Goal: Information Seeking & Learning: Learn about a topic

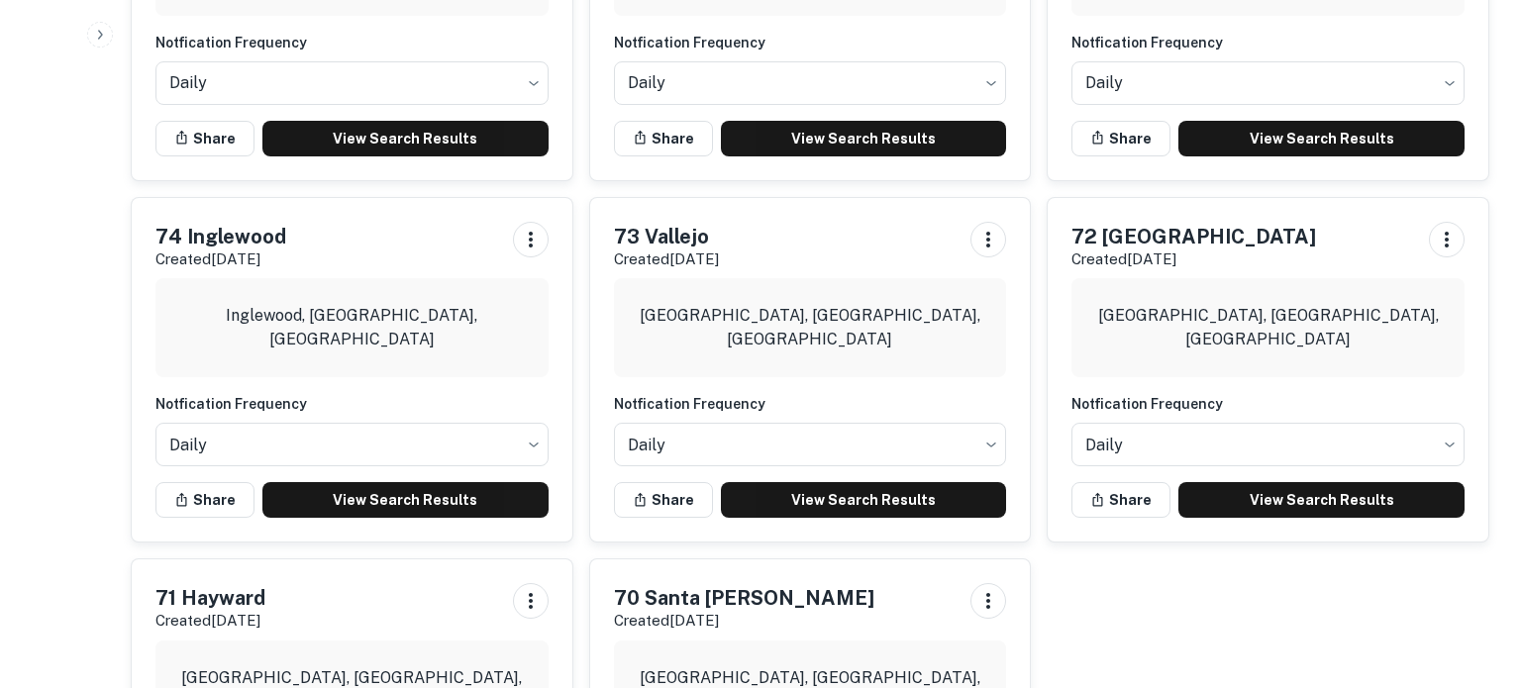
scroll to position [2094, 0]
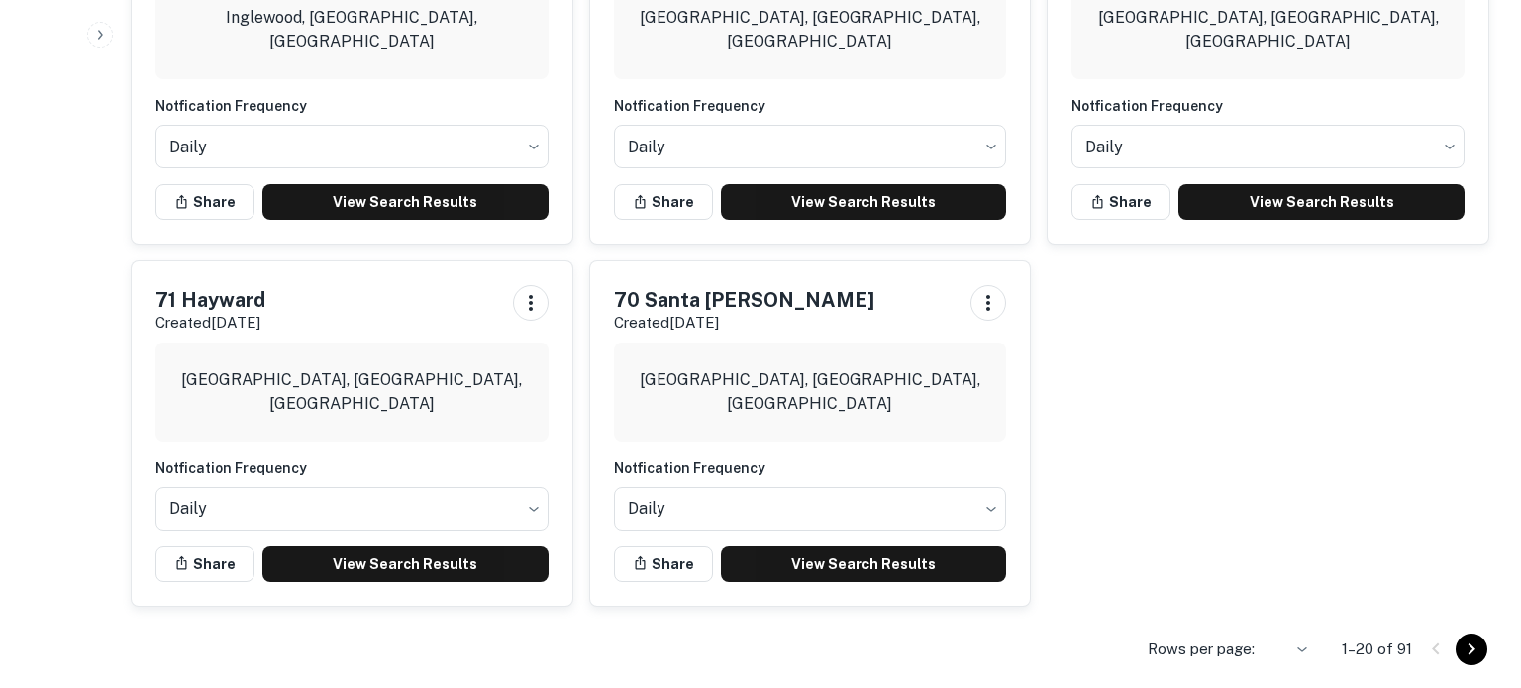
click at [1475, 651] on icon "Go to next page" at bounding box center [1472, 650] width 24 height 24
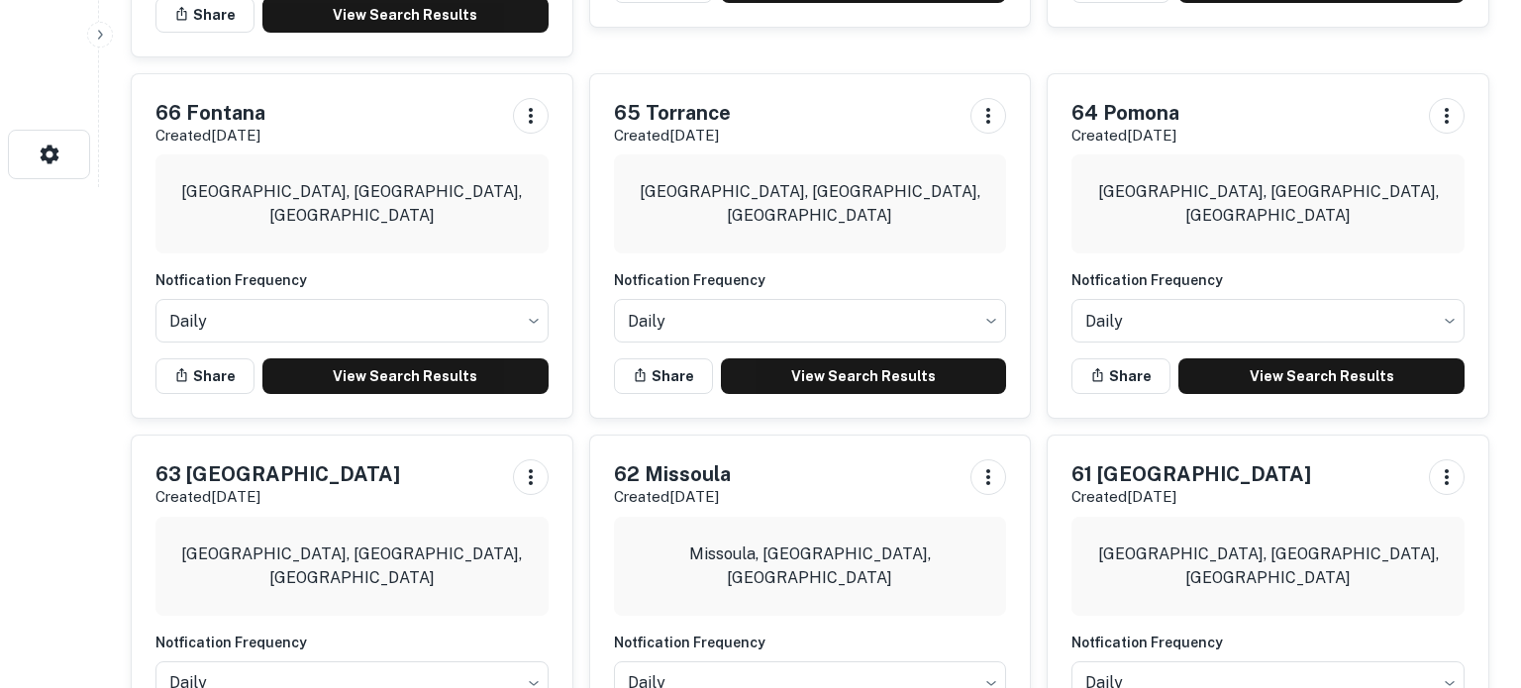
scroll to position [500, 0]
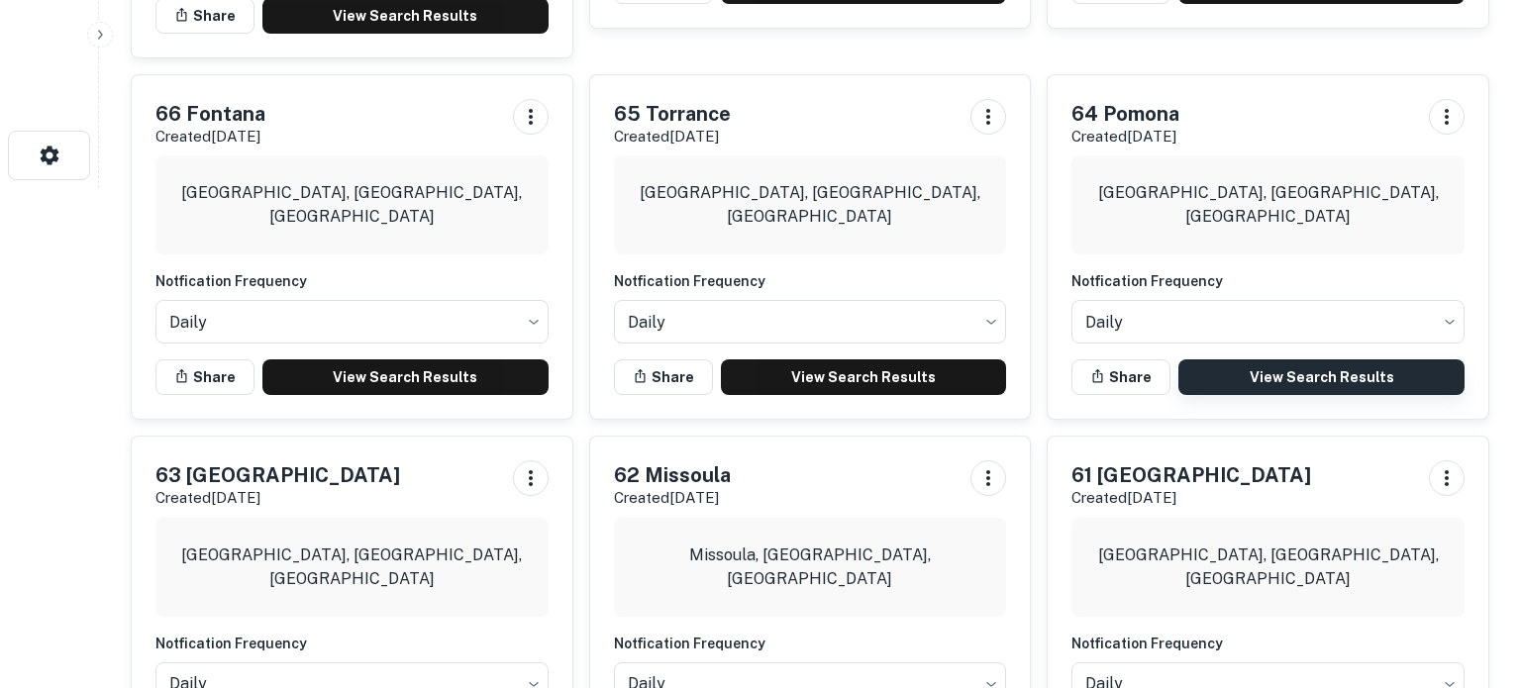
click at [1319, 359] on link "View Search Results" at bounding box center [1322, 377] width 286 height 36
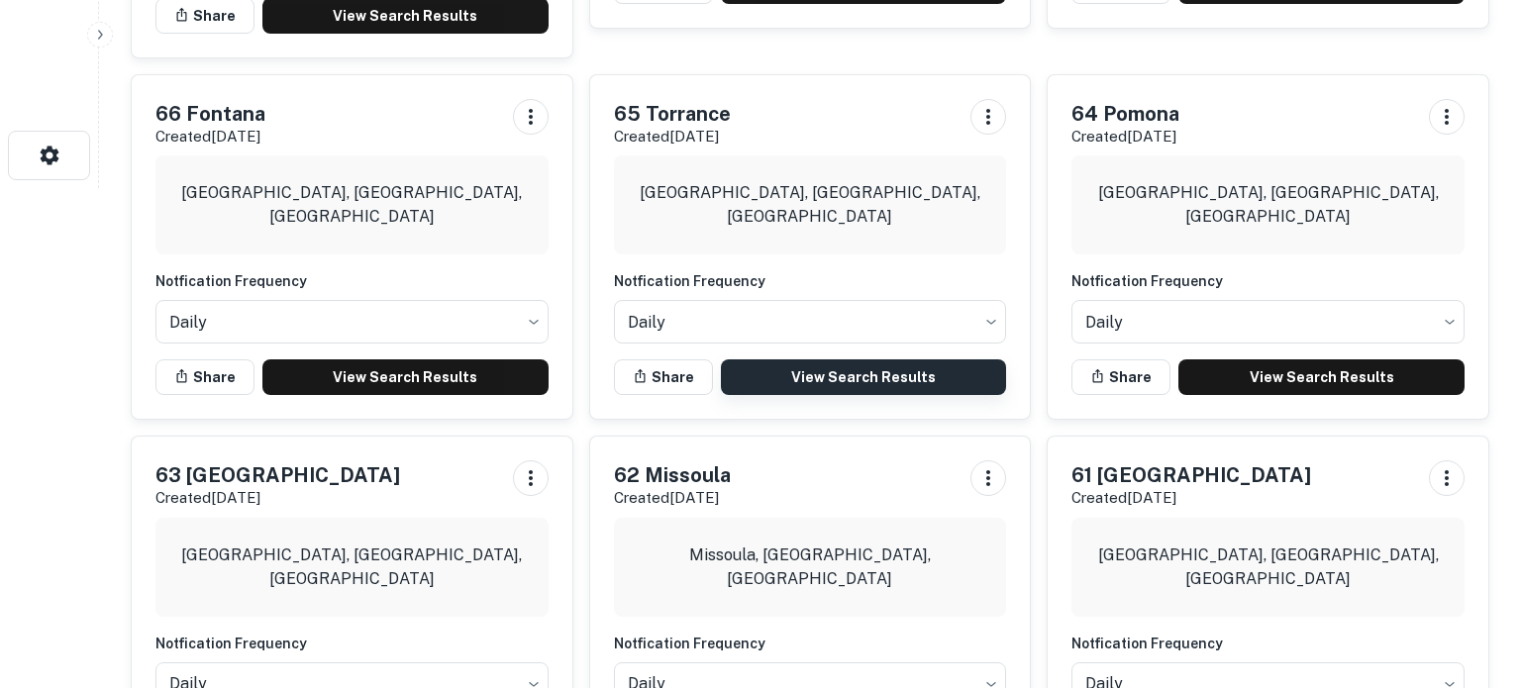
click at [802, 359] on link "View Search Results" at bounding box center [864, 377] width 286 height 36
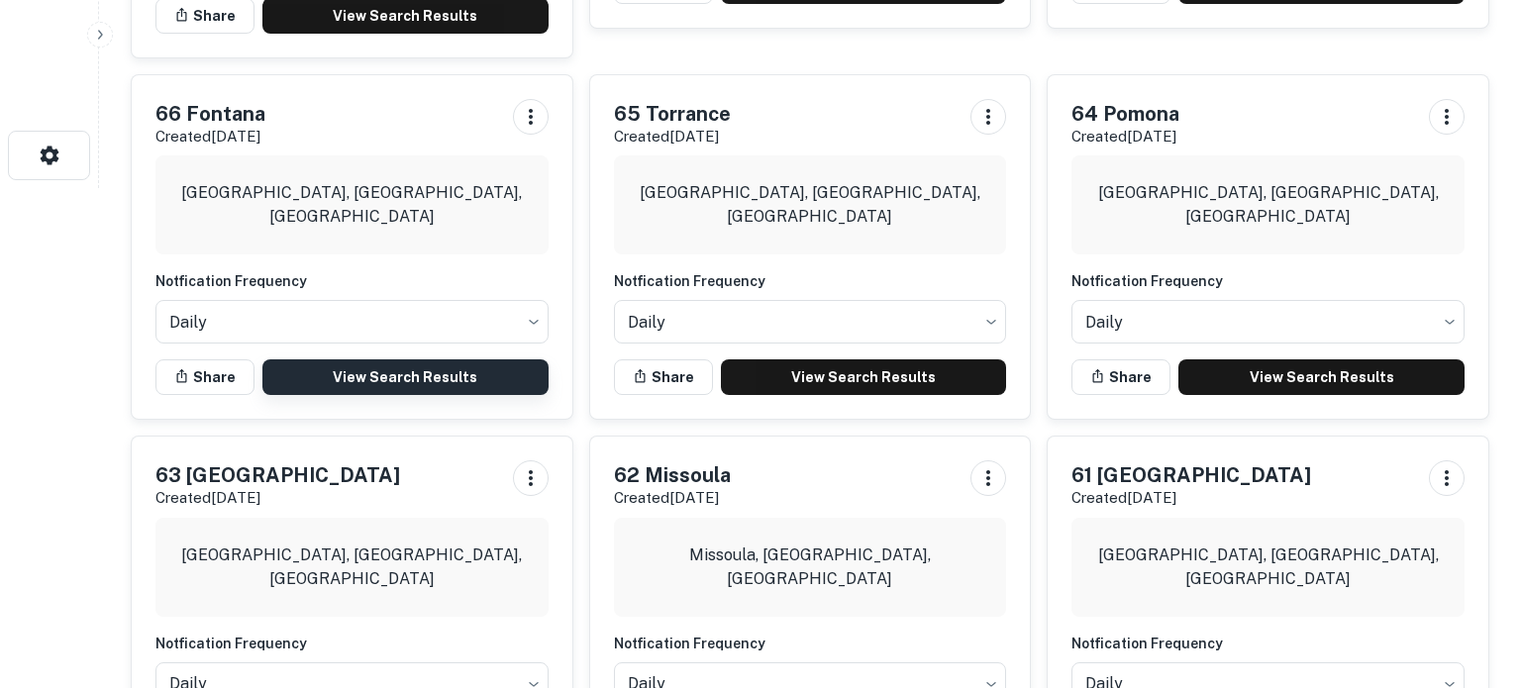
click at [354, 359] on link "View Search Results" at bounding box center [405, 377] width 286 height 36
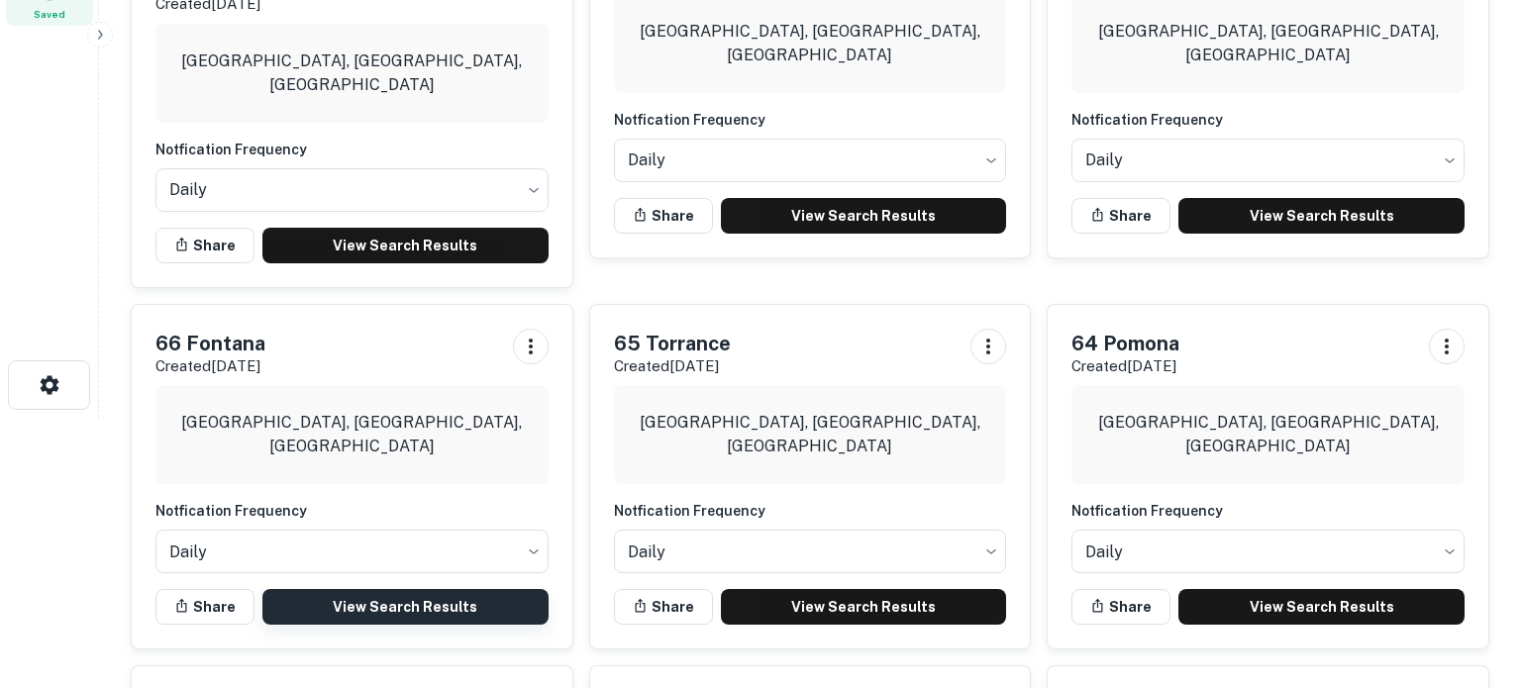
scroll to position [269, 0]
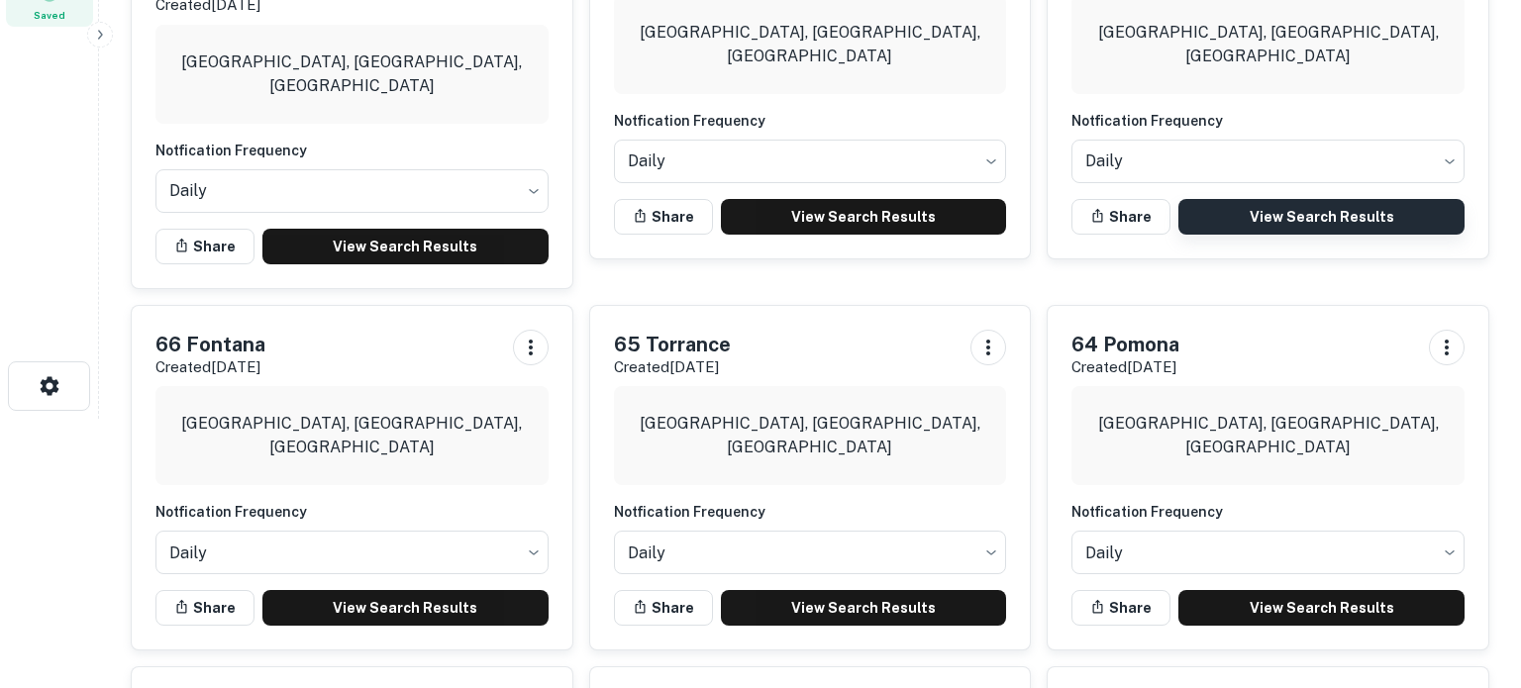
click at [1228, 218] on link "View Search Results" at bounding box center [1322, 217] width 286 height 36
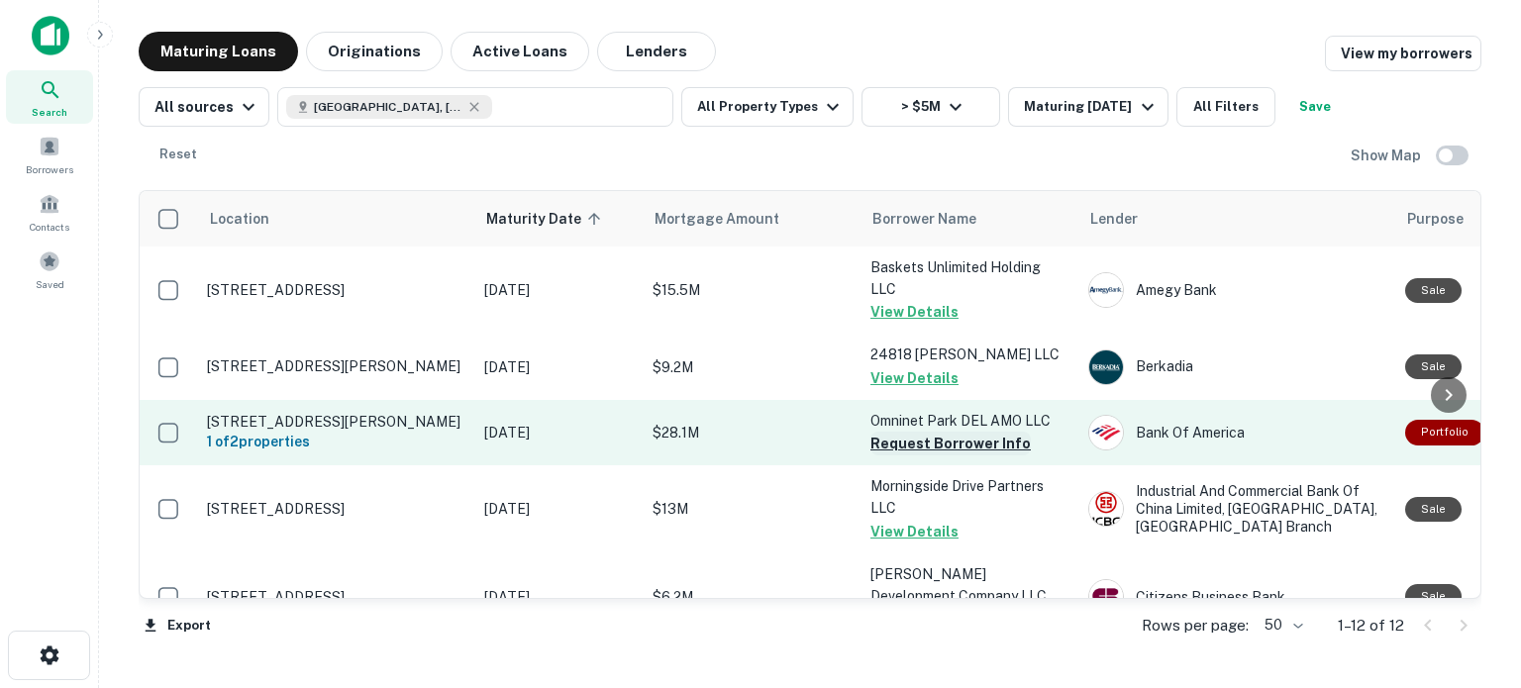
click at [979, 456] on button "Request Borrower Info" at bounding box center [951, 444] width 160 height 24
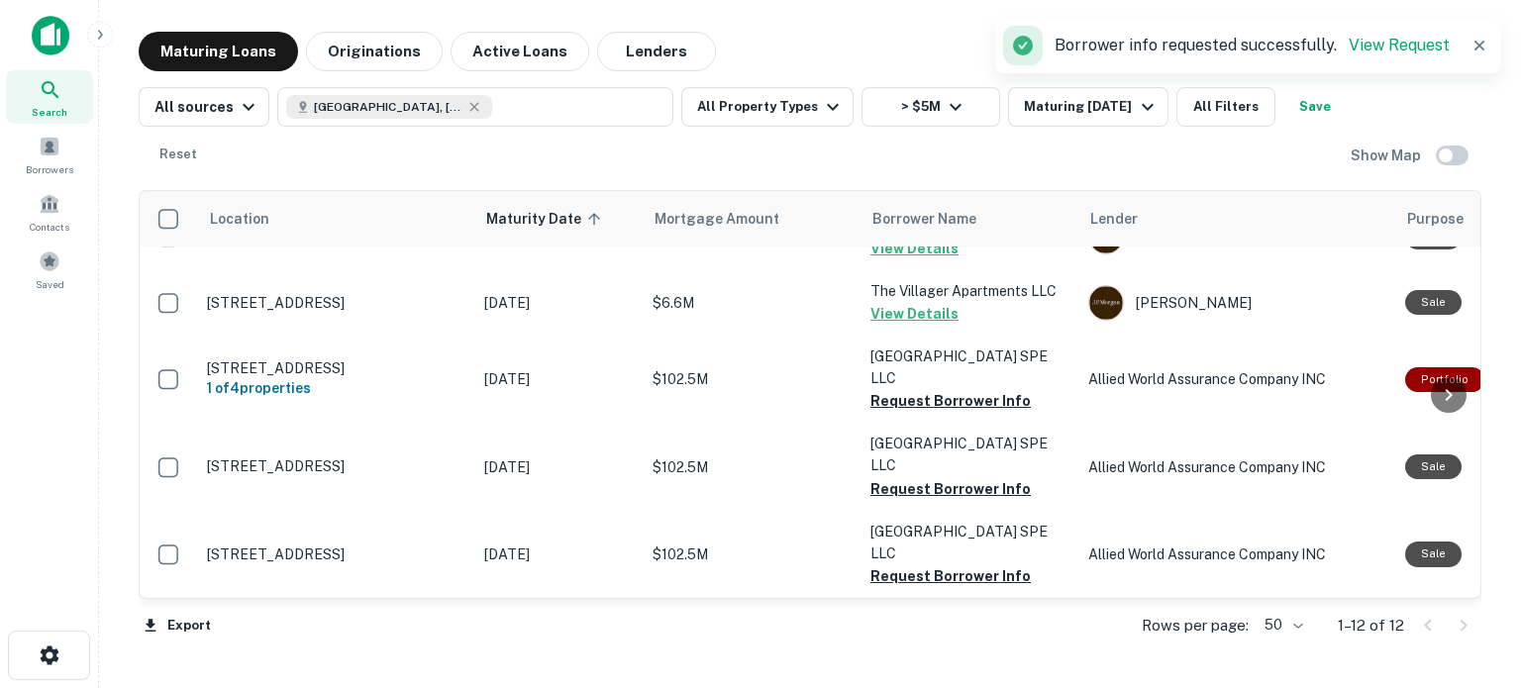
scroll to position [677, 0]
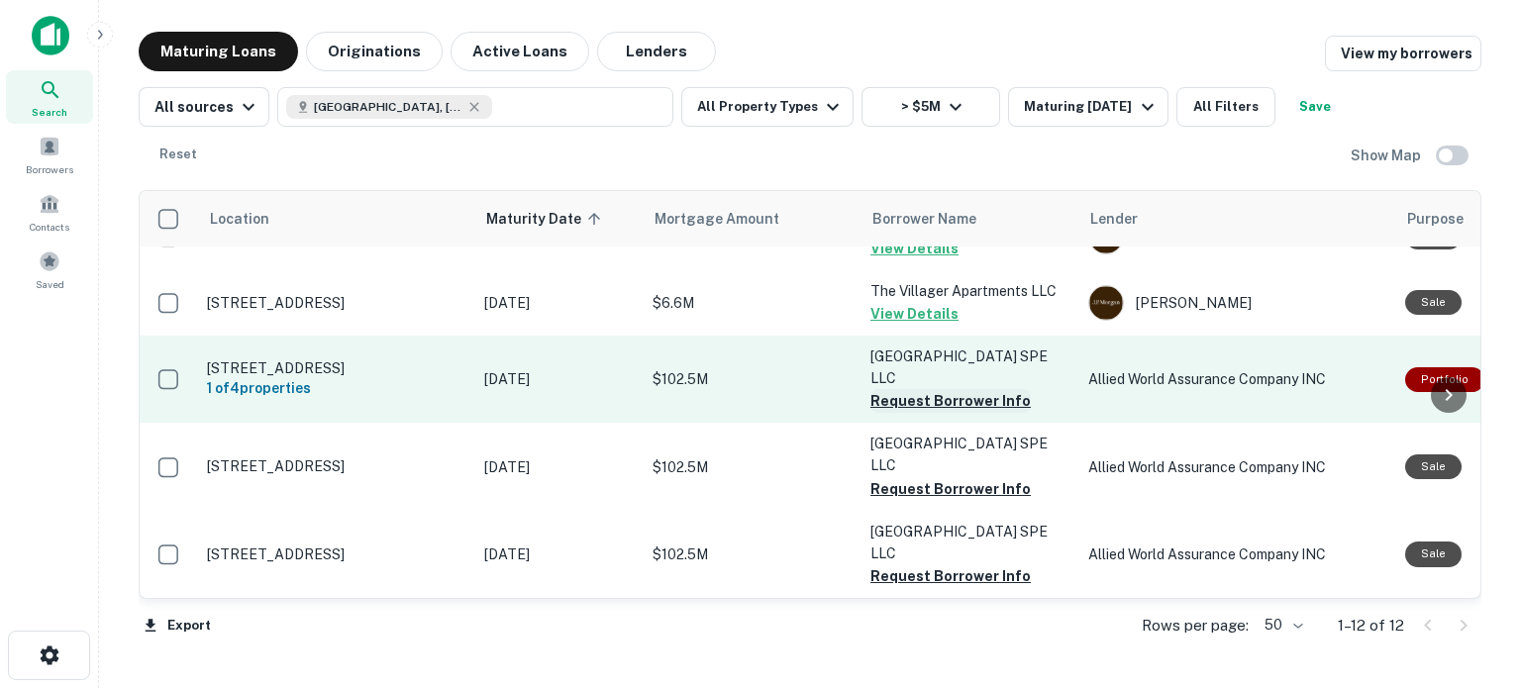
click at [932, 389] on button "Request Borrower Info" at bounding box center [951, 401] width 160 height 24
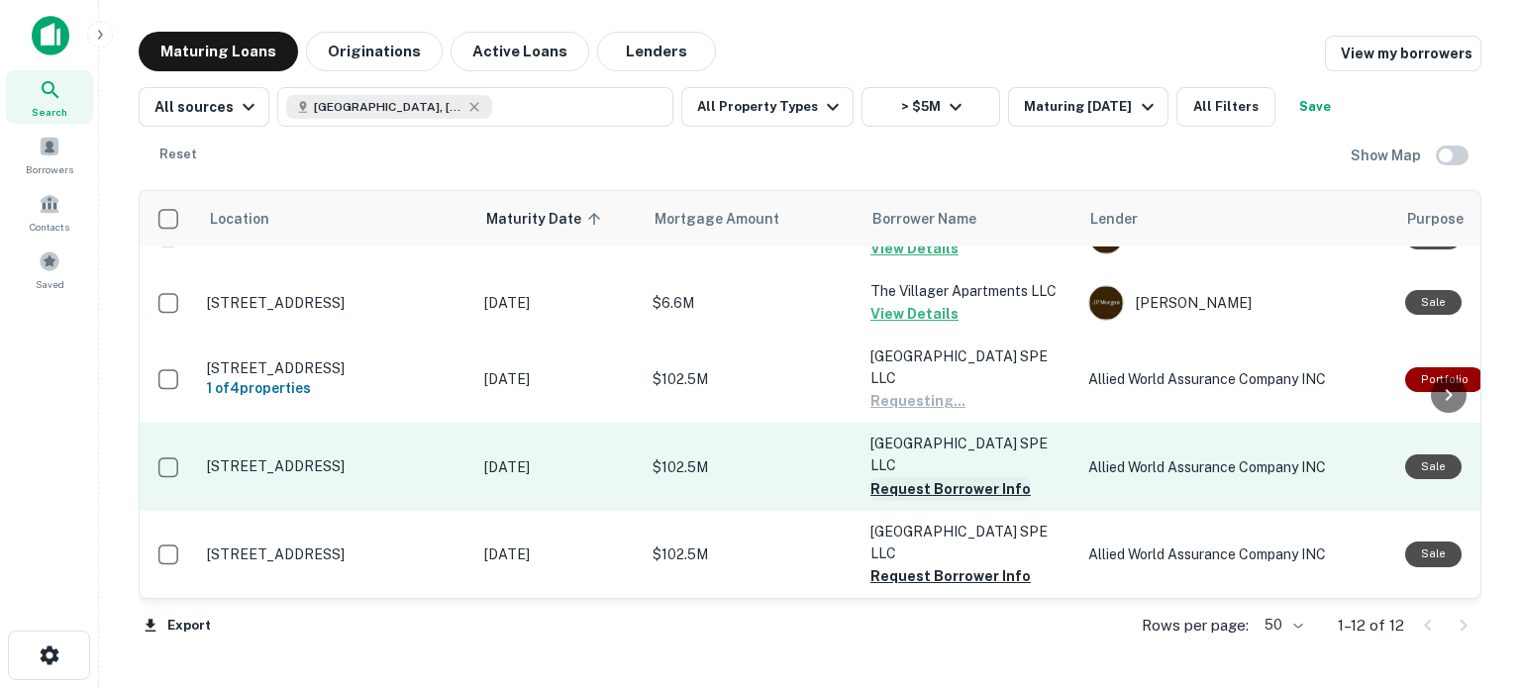
click at [925, 477] on button "Request Borrower Info" at bounding box center [951, 489] width 160 height 24
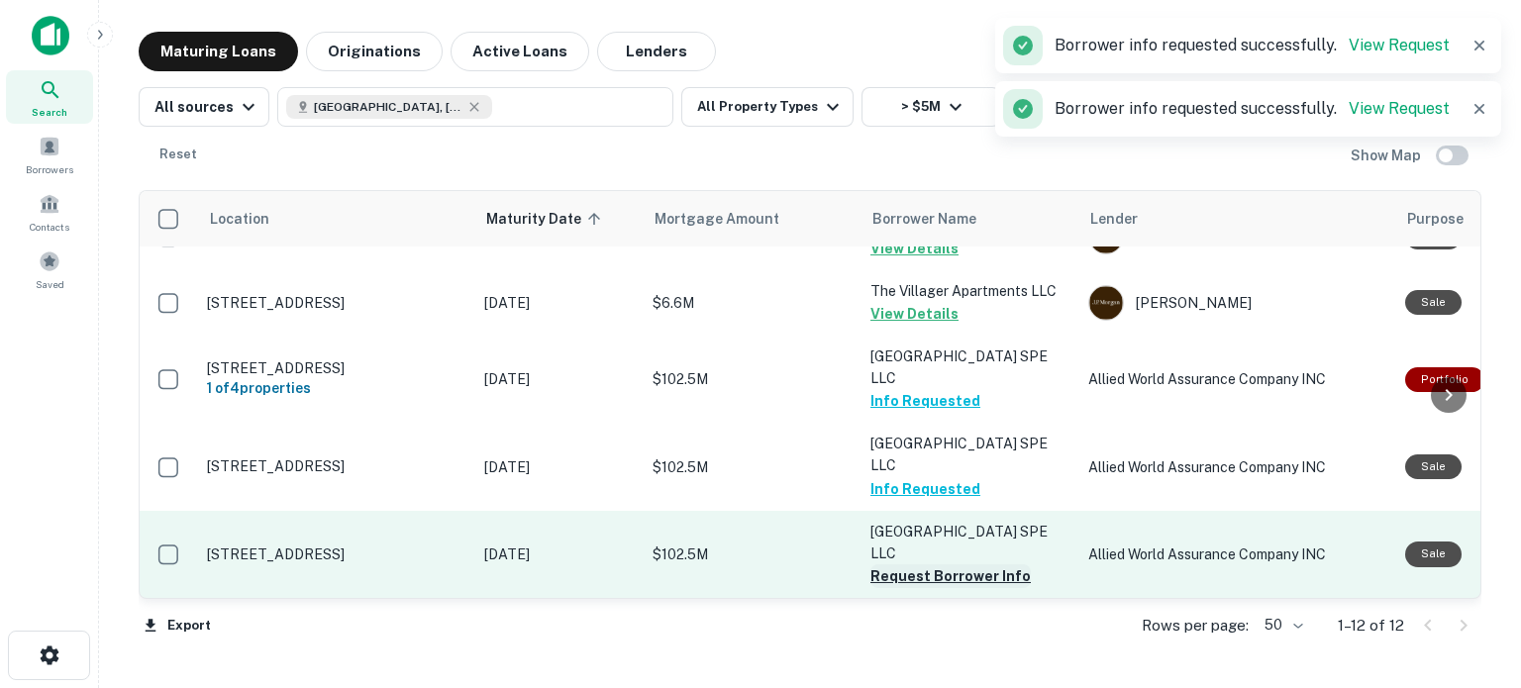
click at [911, 565] on button "Request Borrower Info" at bounding box center [951, 577] width 160 height 24
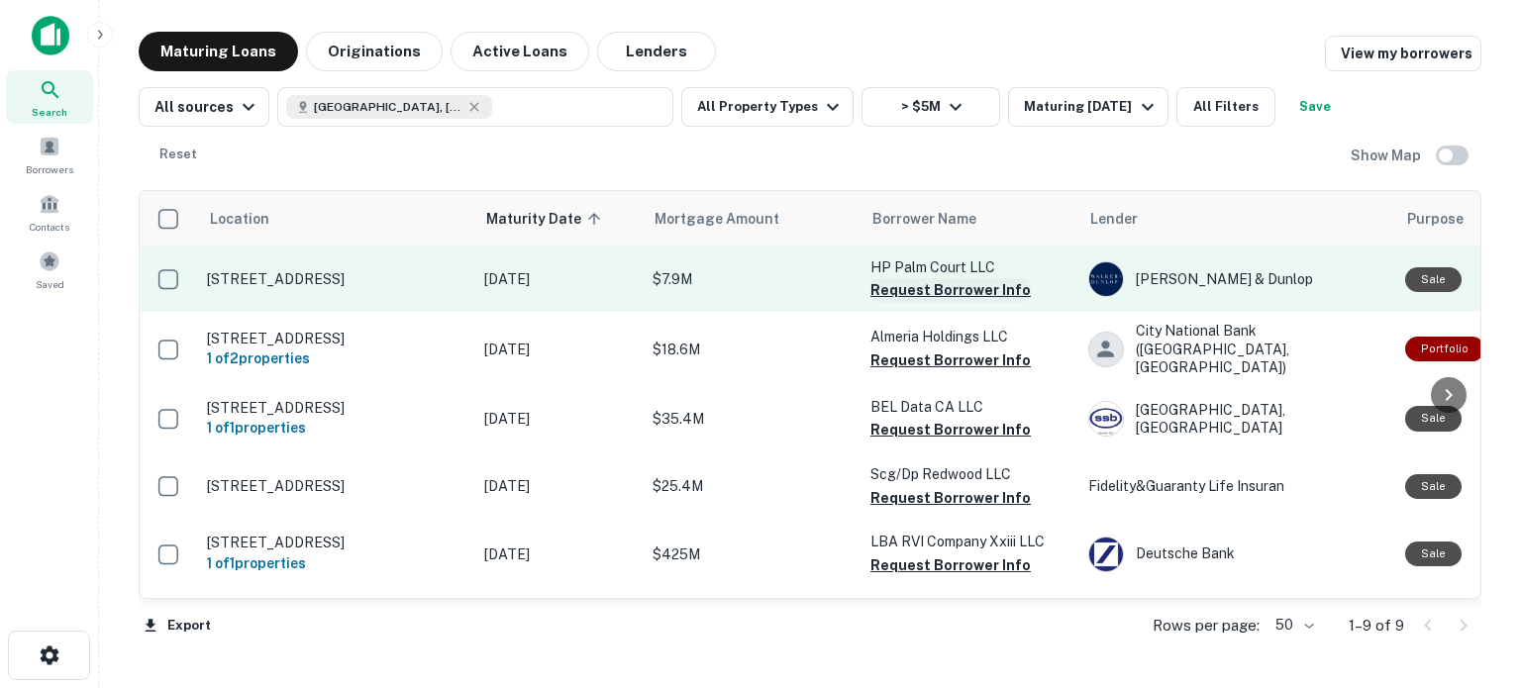
click at [958, 297] on button "Request Borrower Info" at bounding box center [951, 290] width 160 height 24
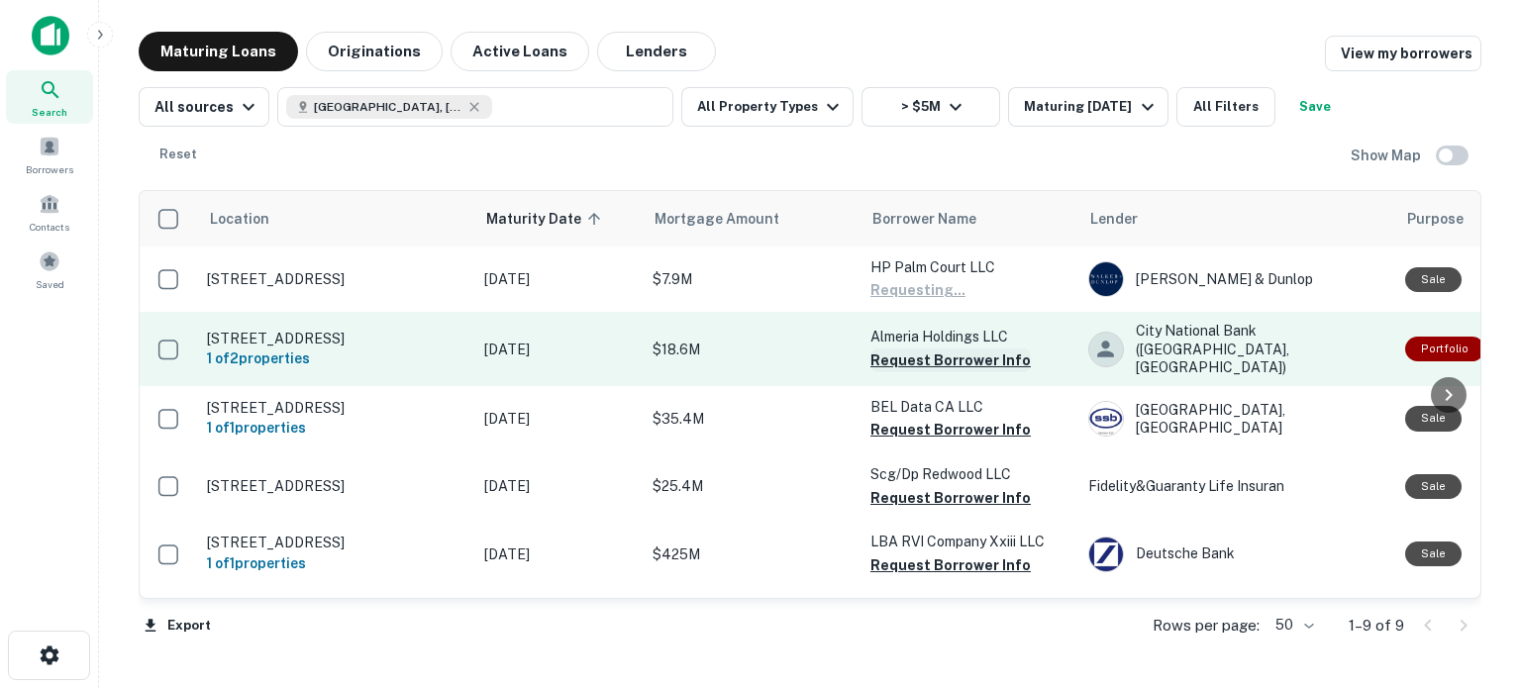
click at [947, 362] on button "Request Borrower Info" at bounding box center [951, 361] width 160 height 24
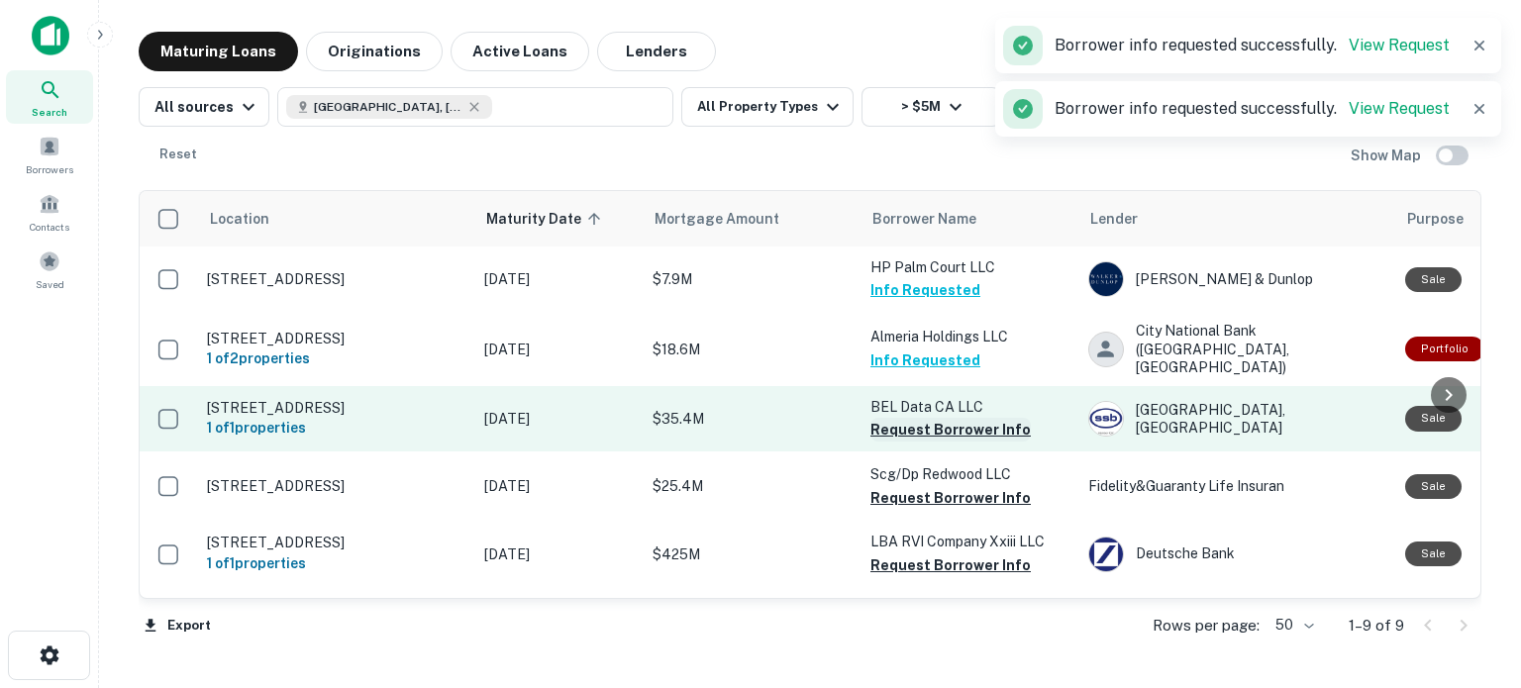
click at [938, 421] on button "Request Borrower Info" at bounding box center [951, 430] width 160 height 24
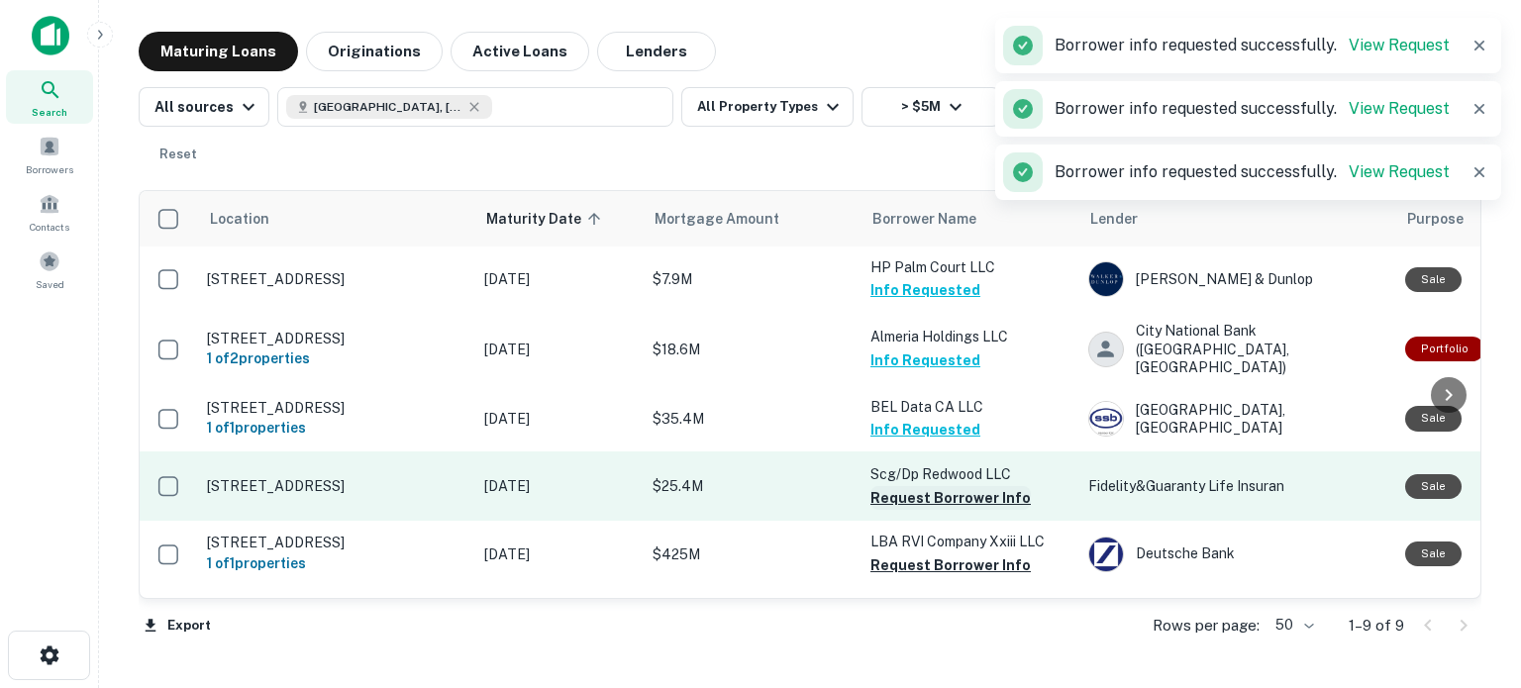
click at [933, 498] on button "Request Borrower Info" at bounding box center [951, 498] width 160 height 24
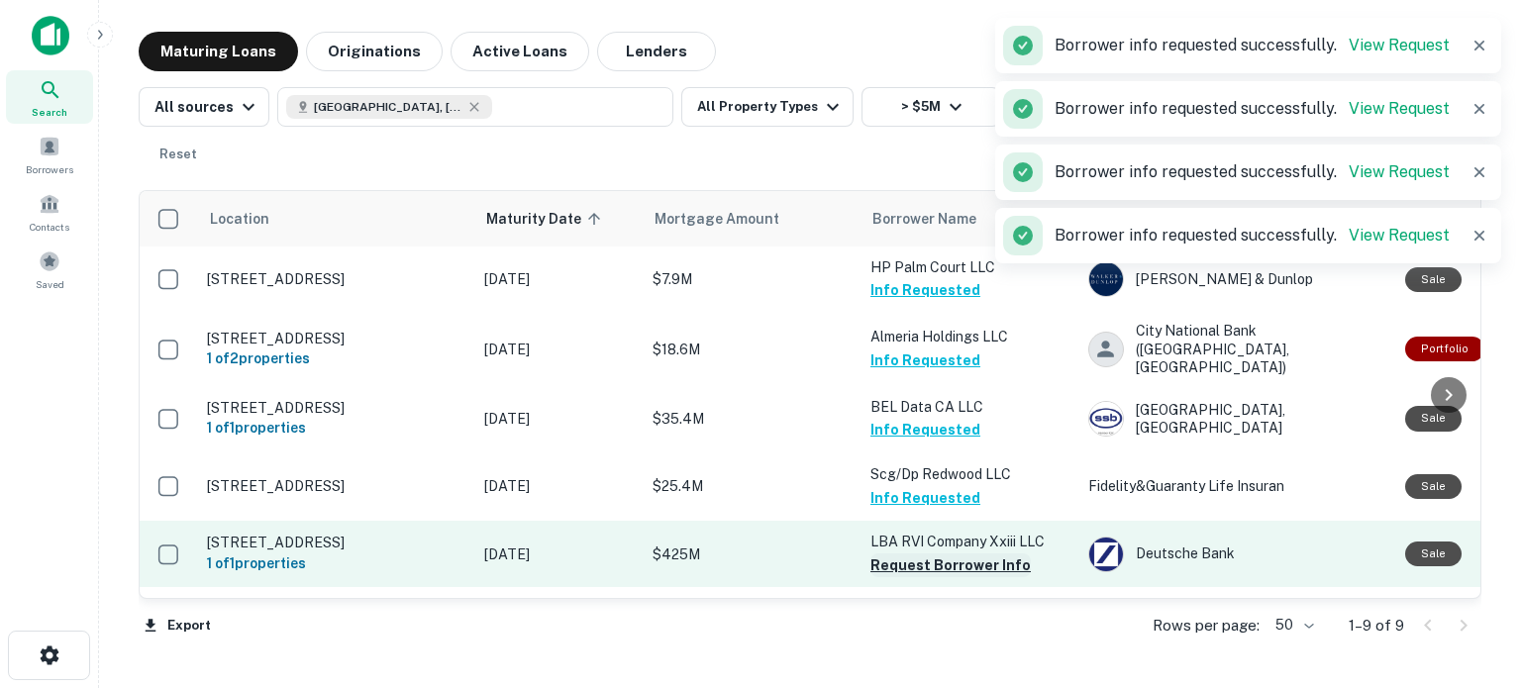
click at [936, 555] on button "Request Borrower Info" at bounding box center [951, 566] width 160 height 24
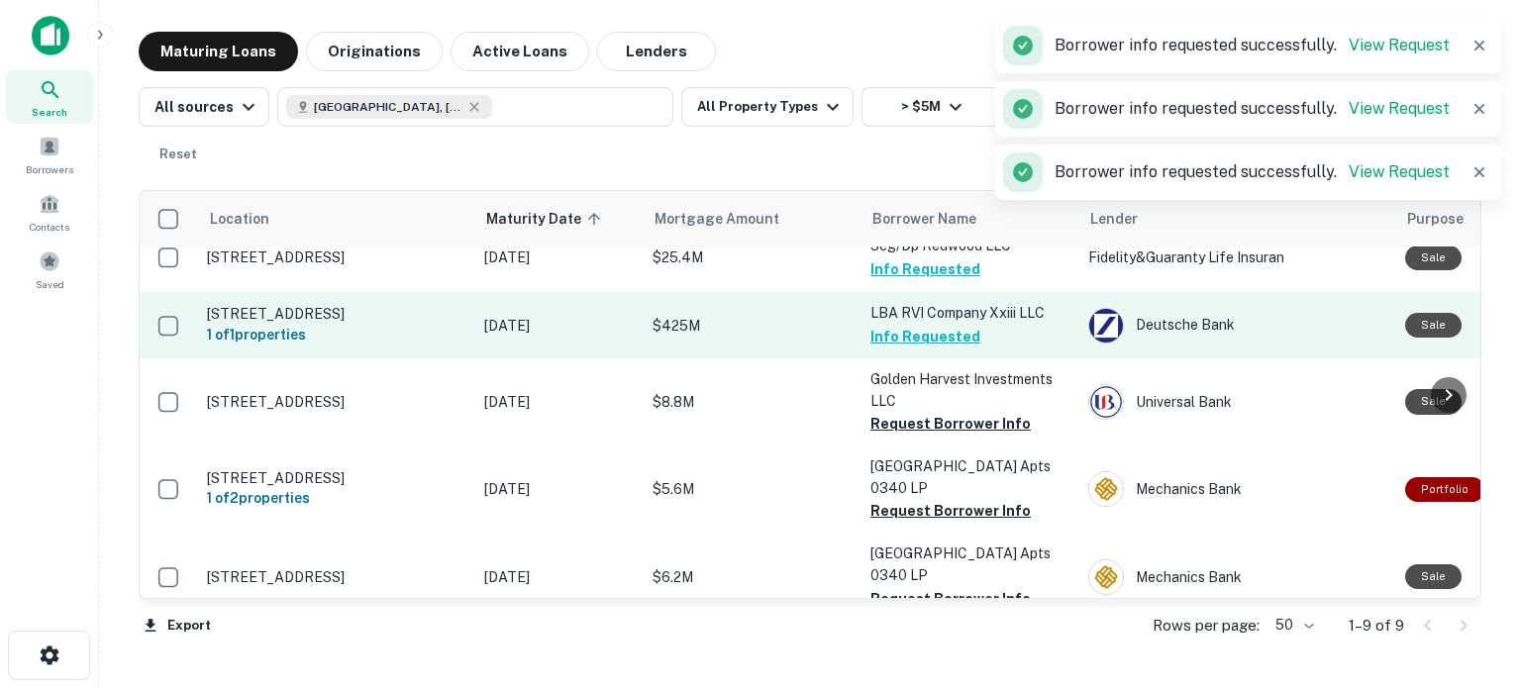
scroll to position [264, 0]
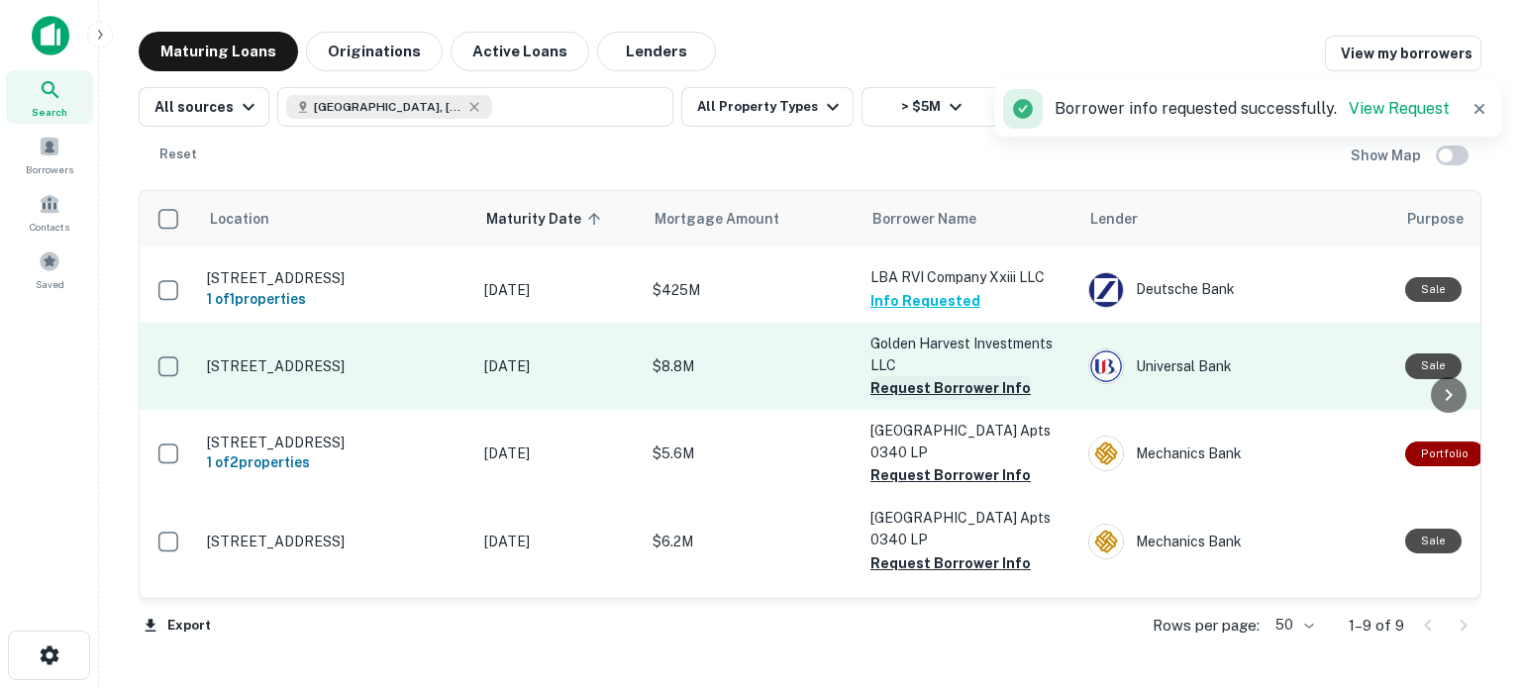
click at [895, 376] on button "Request Borrower Info" at bounding box center [951, 388] width 160 height 24
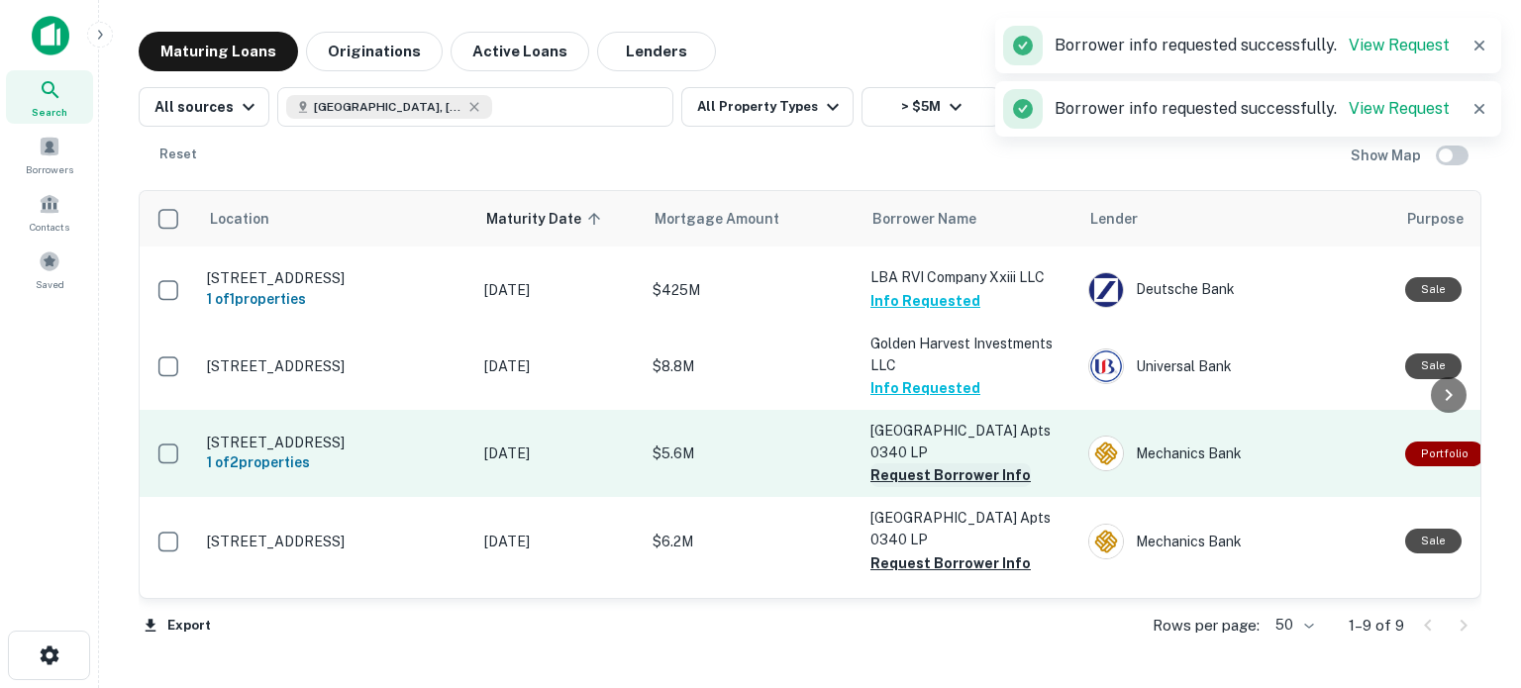
click at [897, 463] on button "Request Borrower Info" at bounding box center [951, 475] width 160 height 24
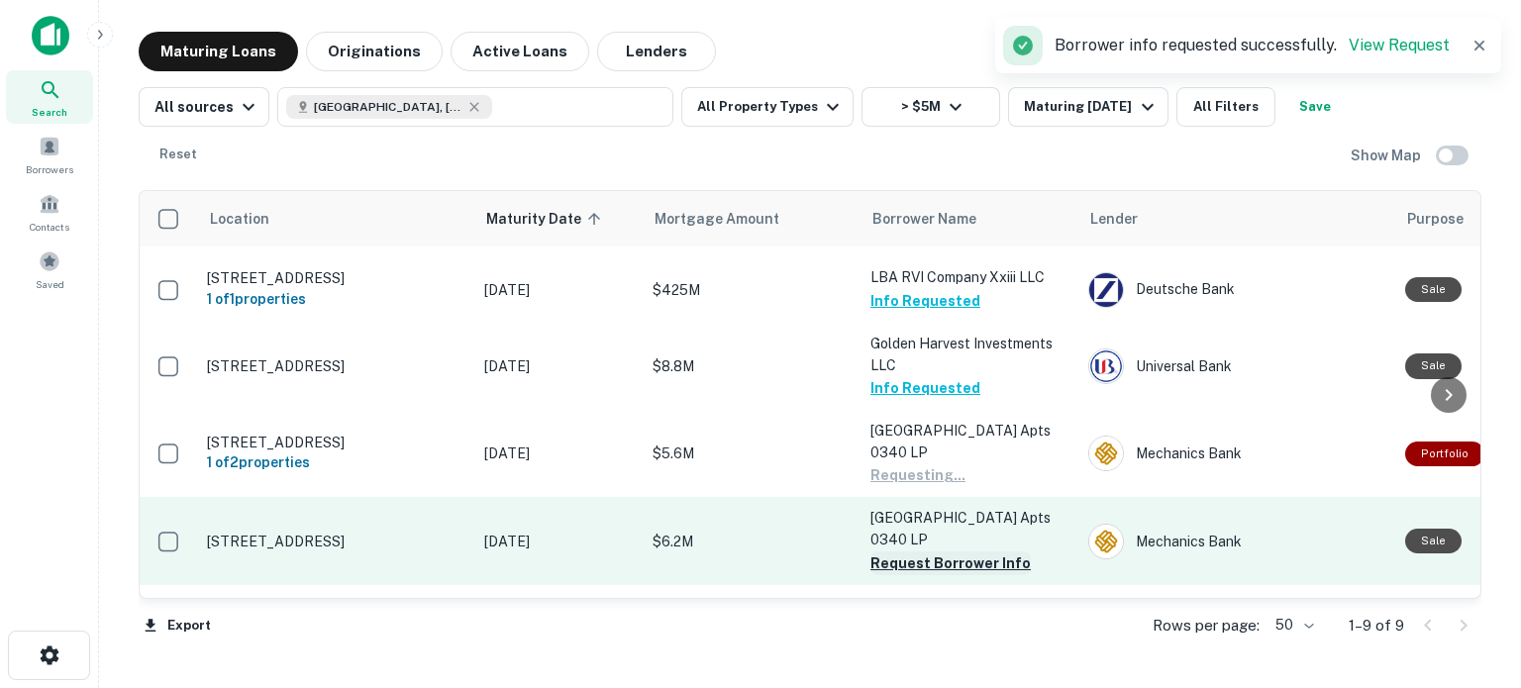
click at [908, 552] on button "Request Borrower Info" at bounding box center [951, 564] width 160 height 24
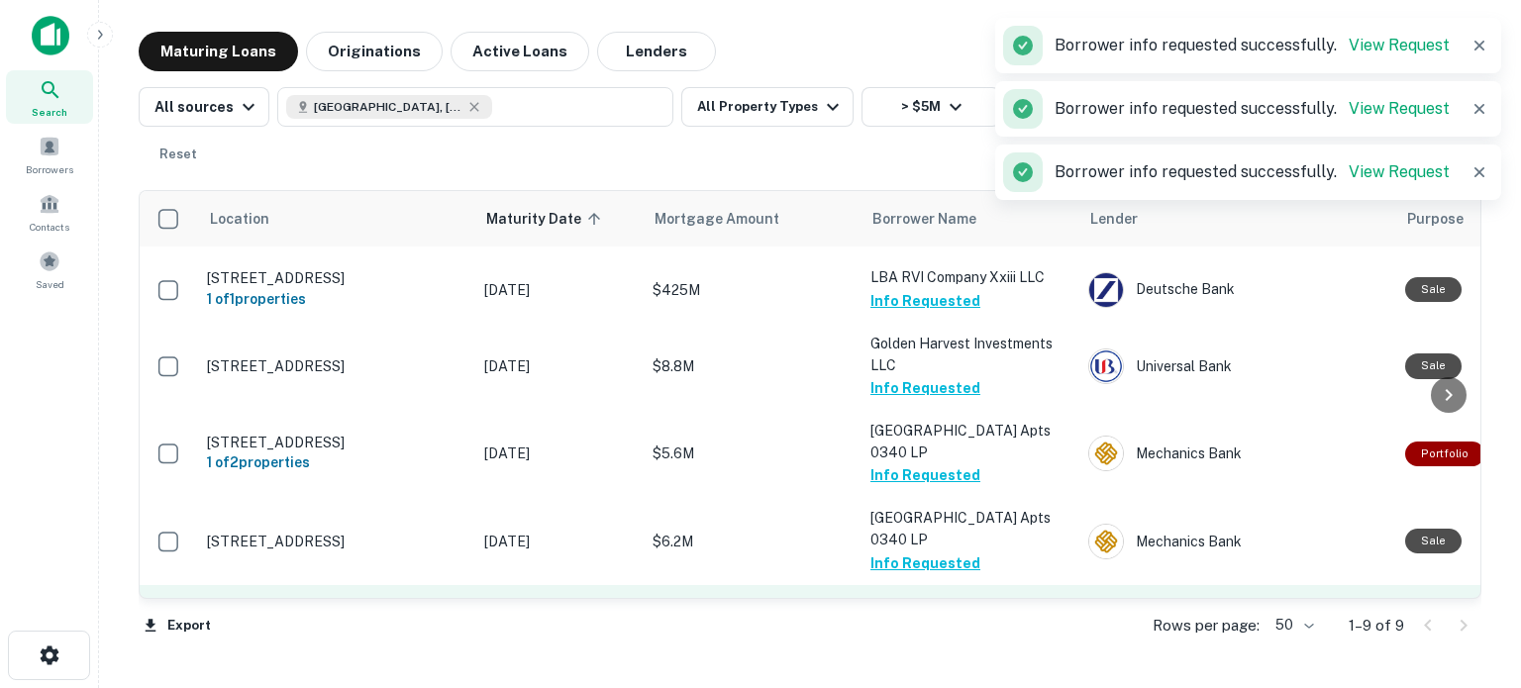
click at [921, 617] on button "Request Borrower Info" at bounding box center [951, 629] width 160 height 24
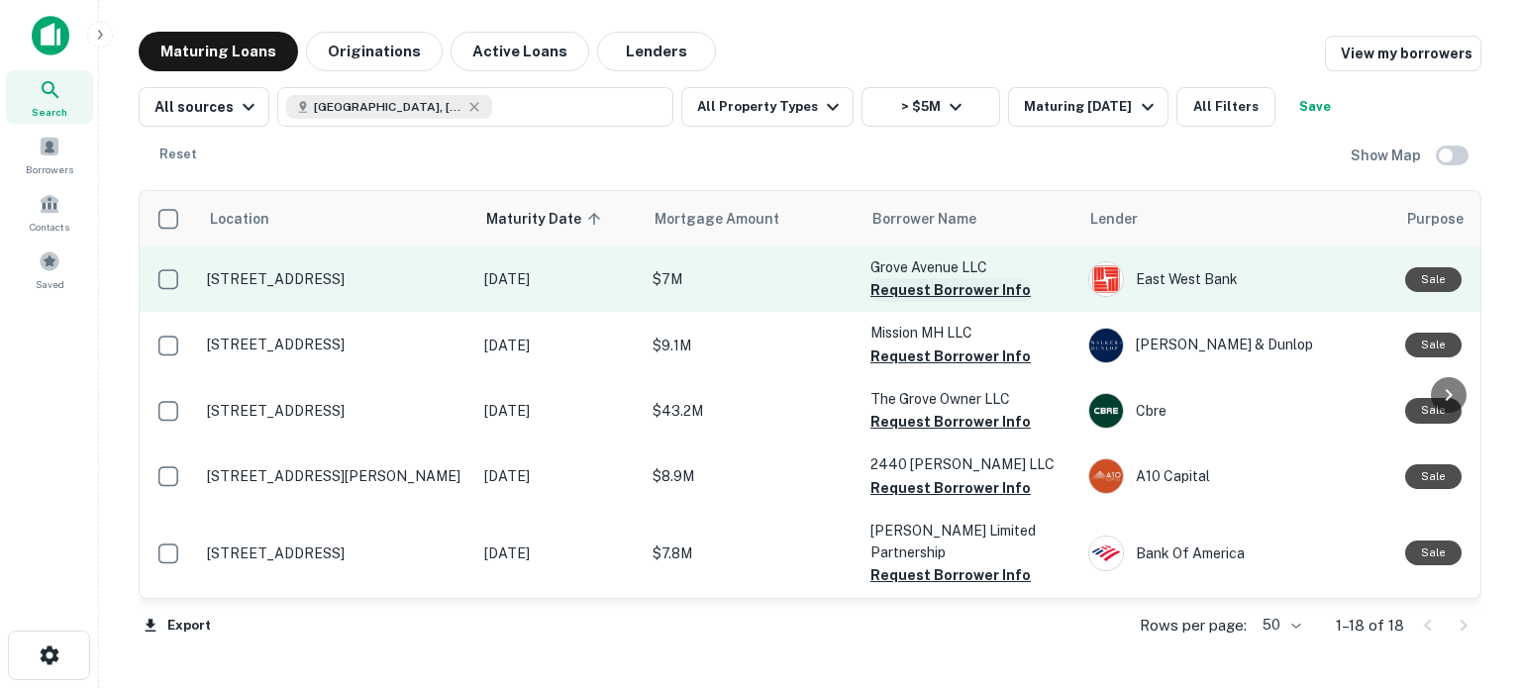
click at [991, 294] on button "Request Borrower Info" at bounding box center [951, 290] width 160 height 24
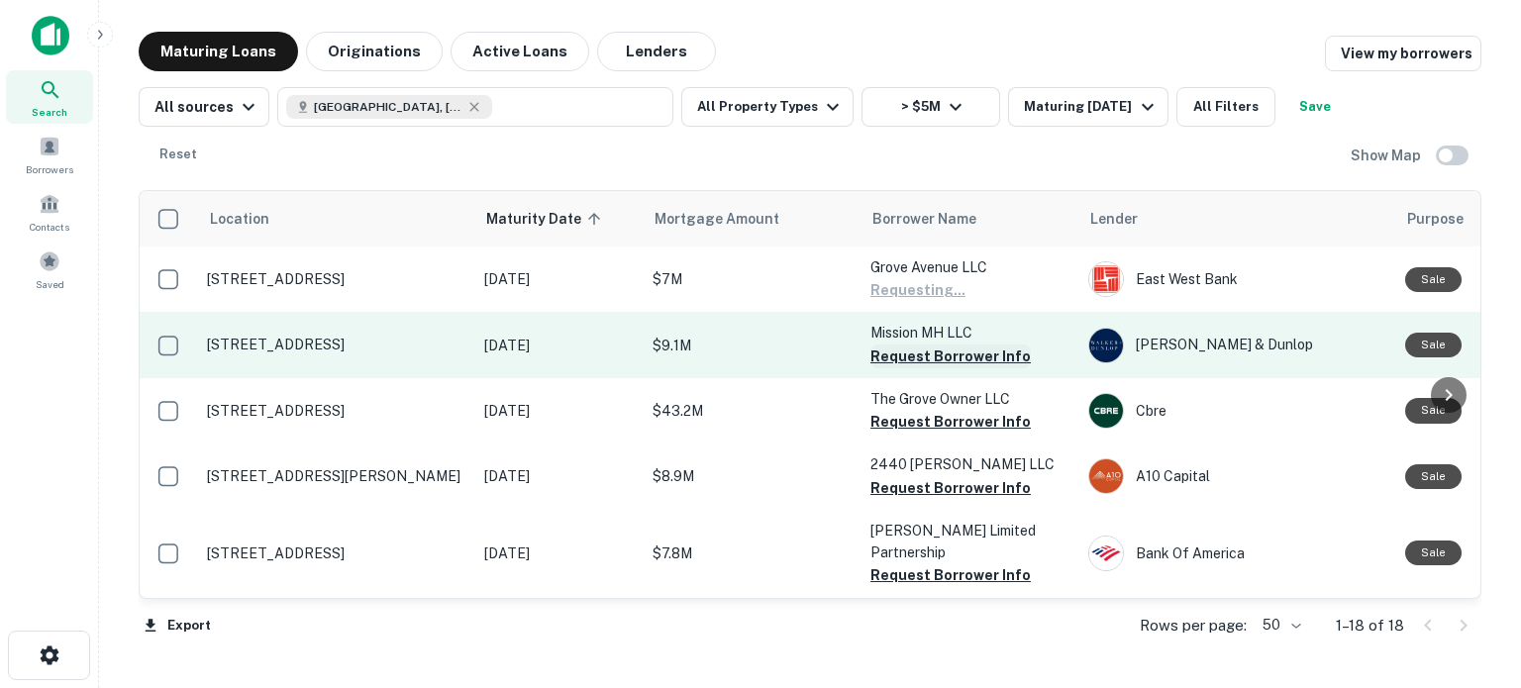
click at [953, 359] on button "Request Borrower Info" at bounding box center [951, 357] width 160 height 24
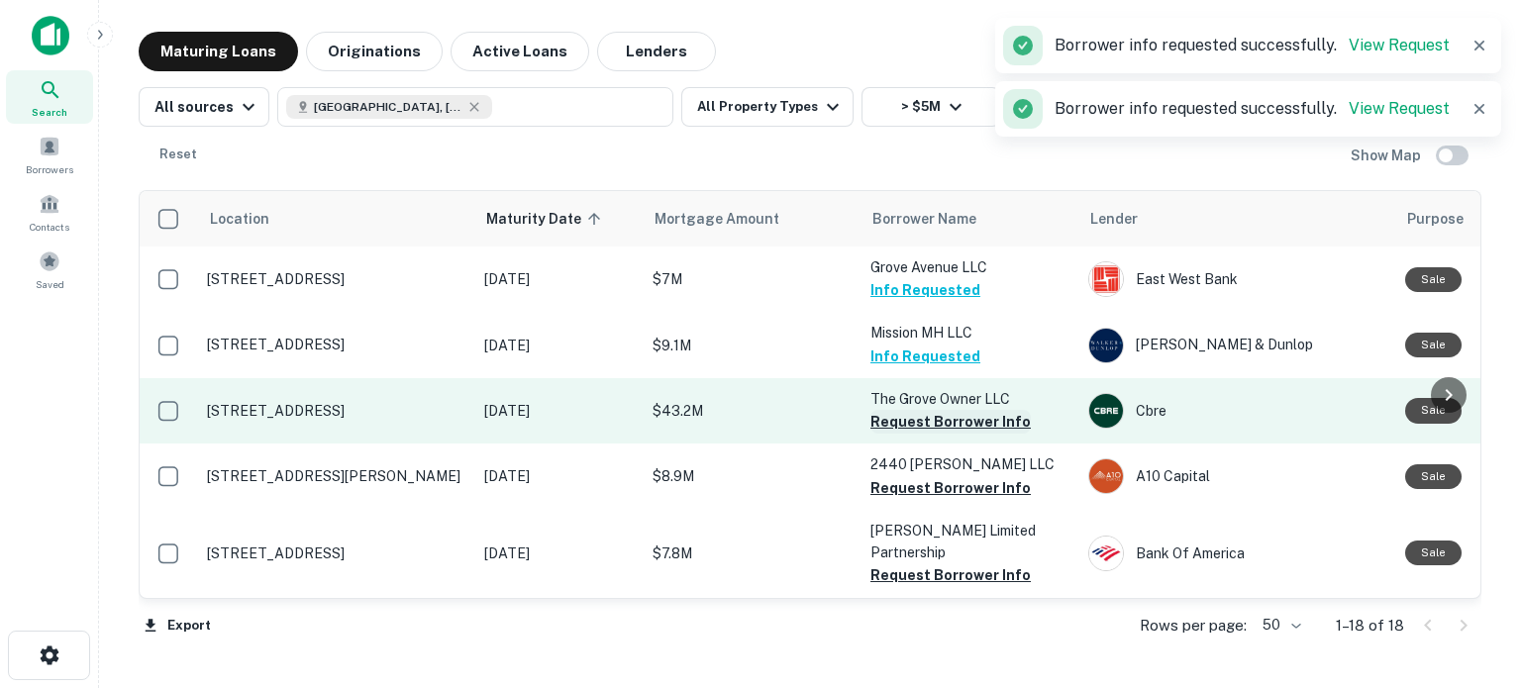
click at [946, 431] on button "Request Borrower Info" at bounding box center [951, 422] width 160 height 24
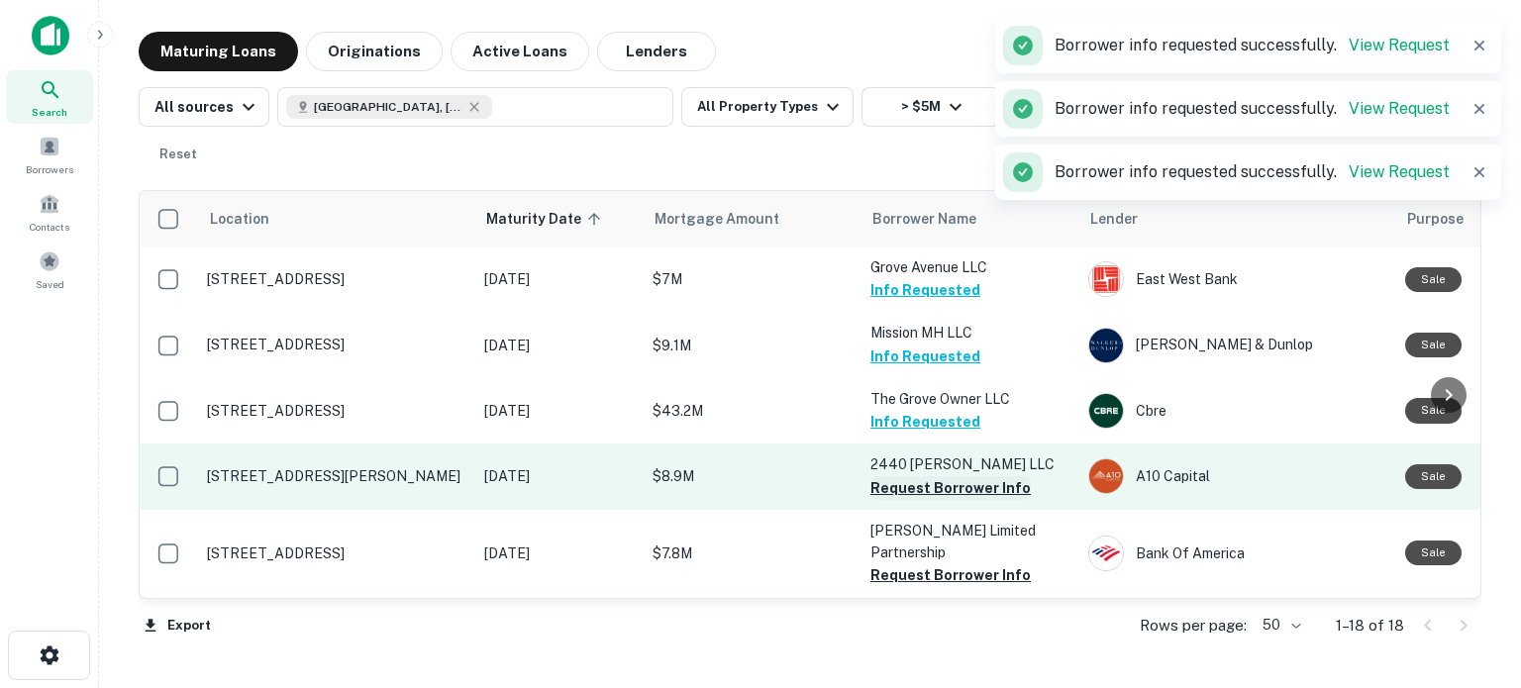
click at [931, 491] on button "Request Borrower Info" at bounding box center [951, 488] width 160 height 24
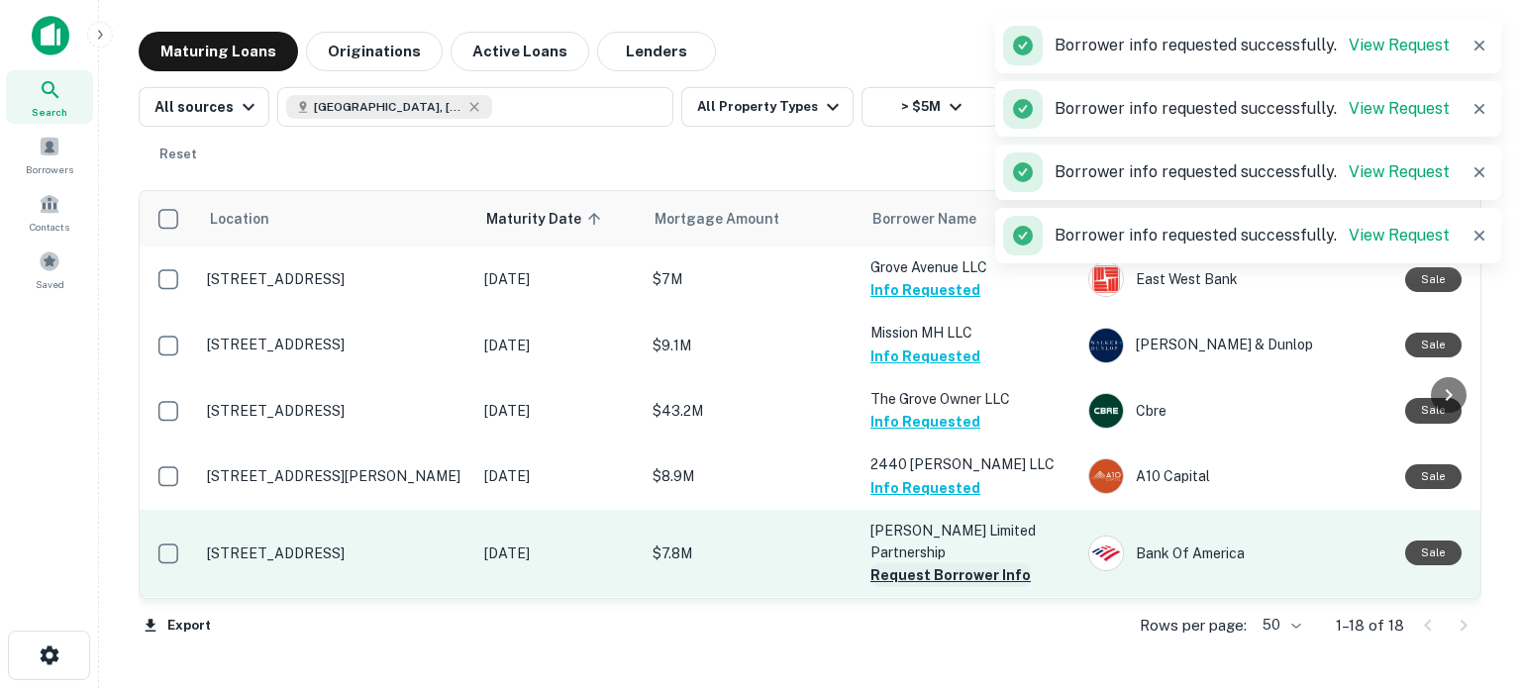
click at [908, 579] on button "Request Borrower Info" at bounding box center [951, 576] width 160 height 24
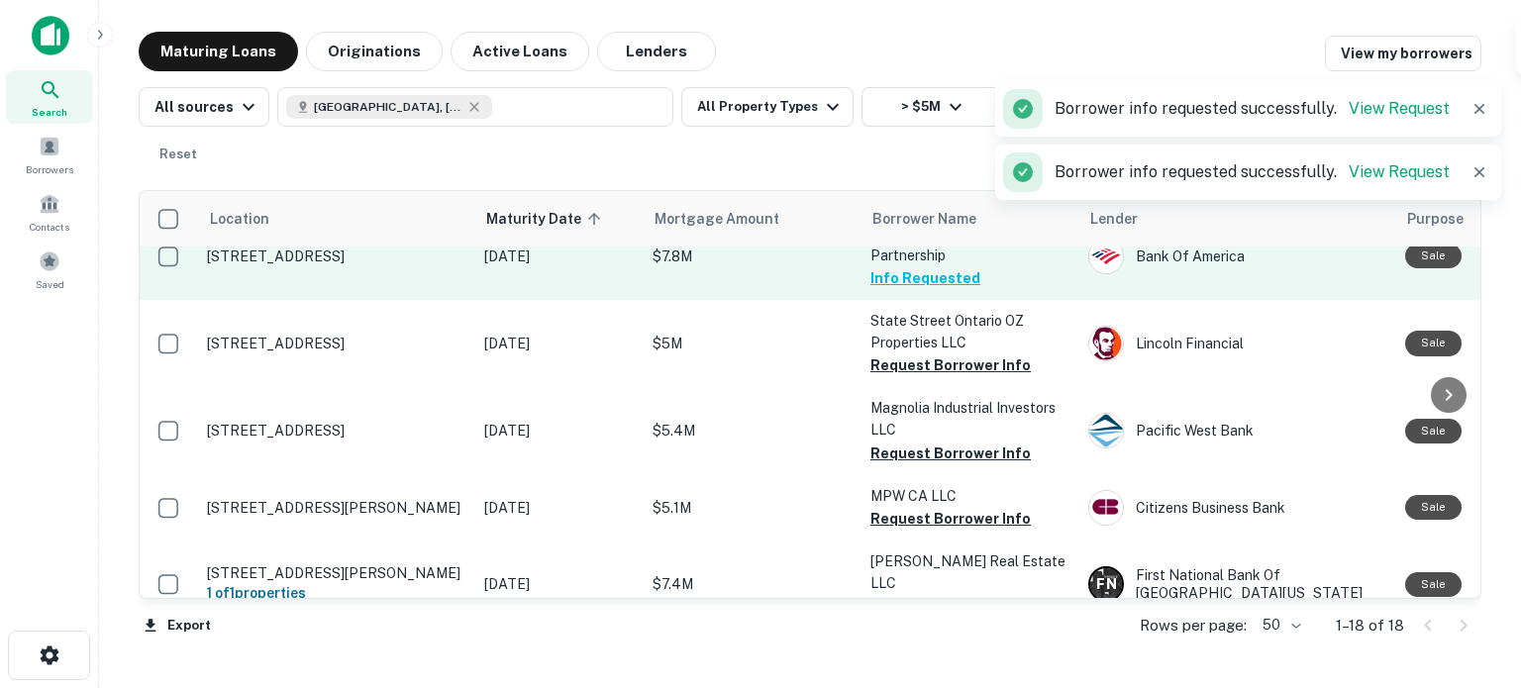
scroll to position [298, 0]
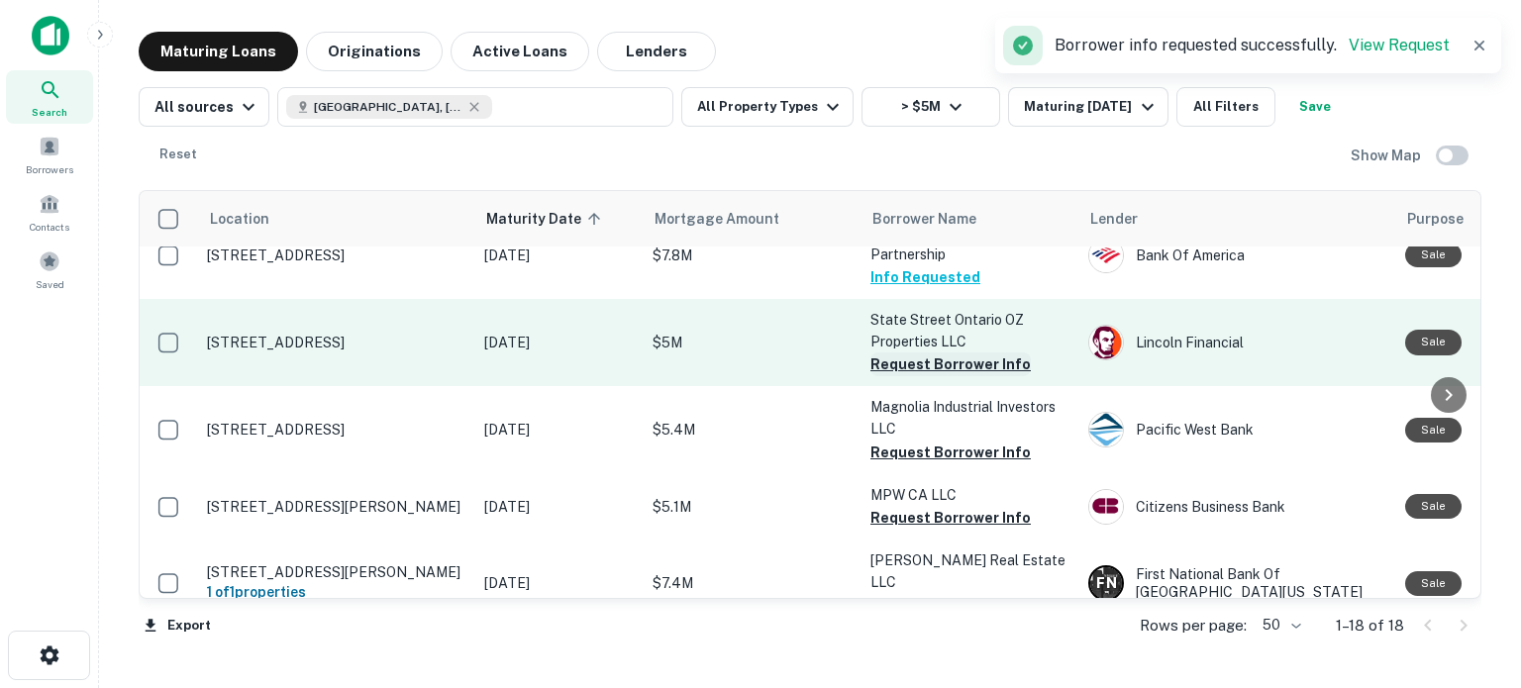
click at [976, 358] on button "Request Borrower Info" at bounding box center [951, 365] width 160 height 24
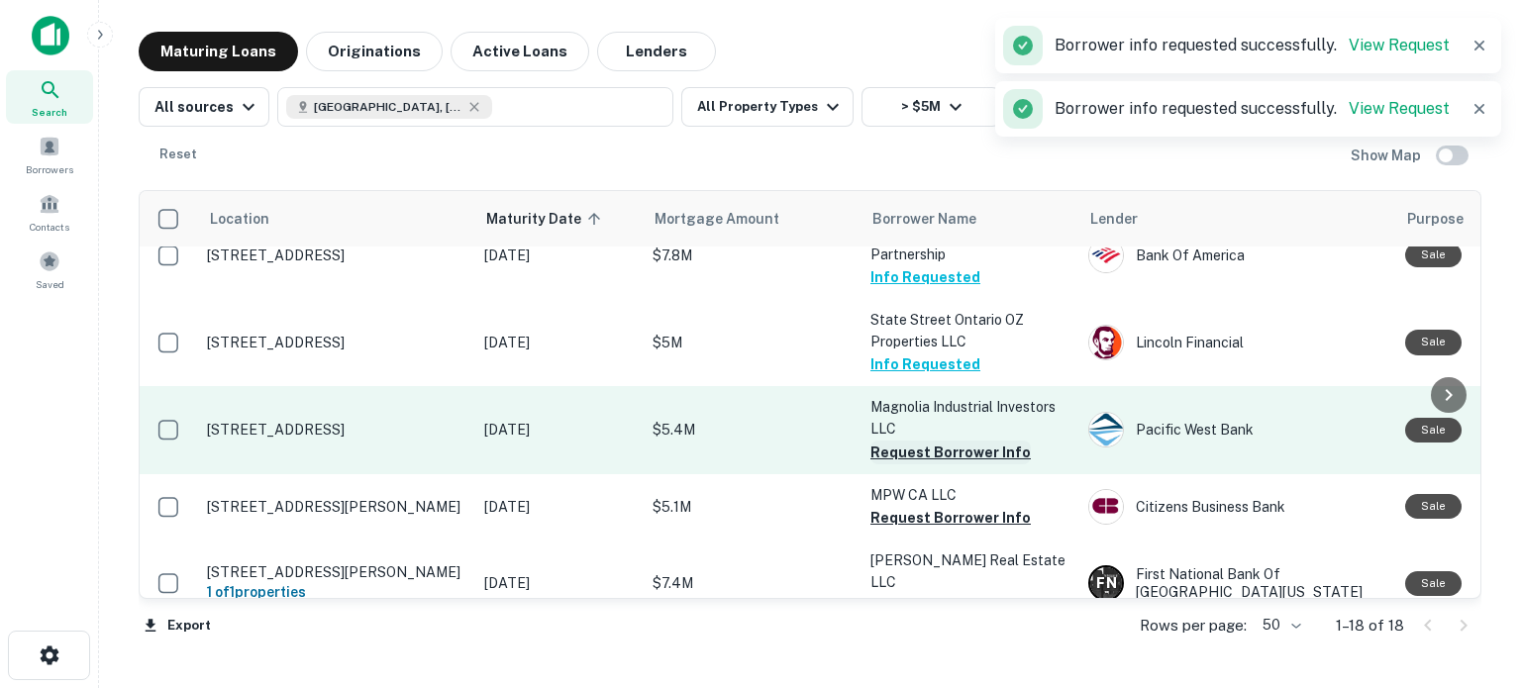
click at [933, 450] on button "Request Borrower Info" at bounding box center [951, 453] width 160 height 24
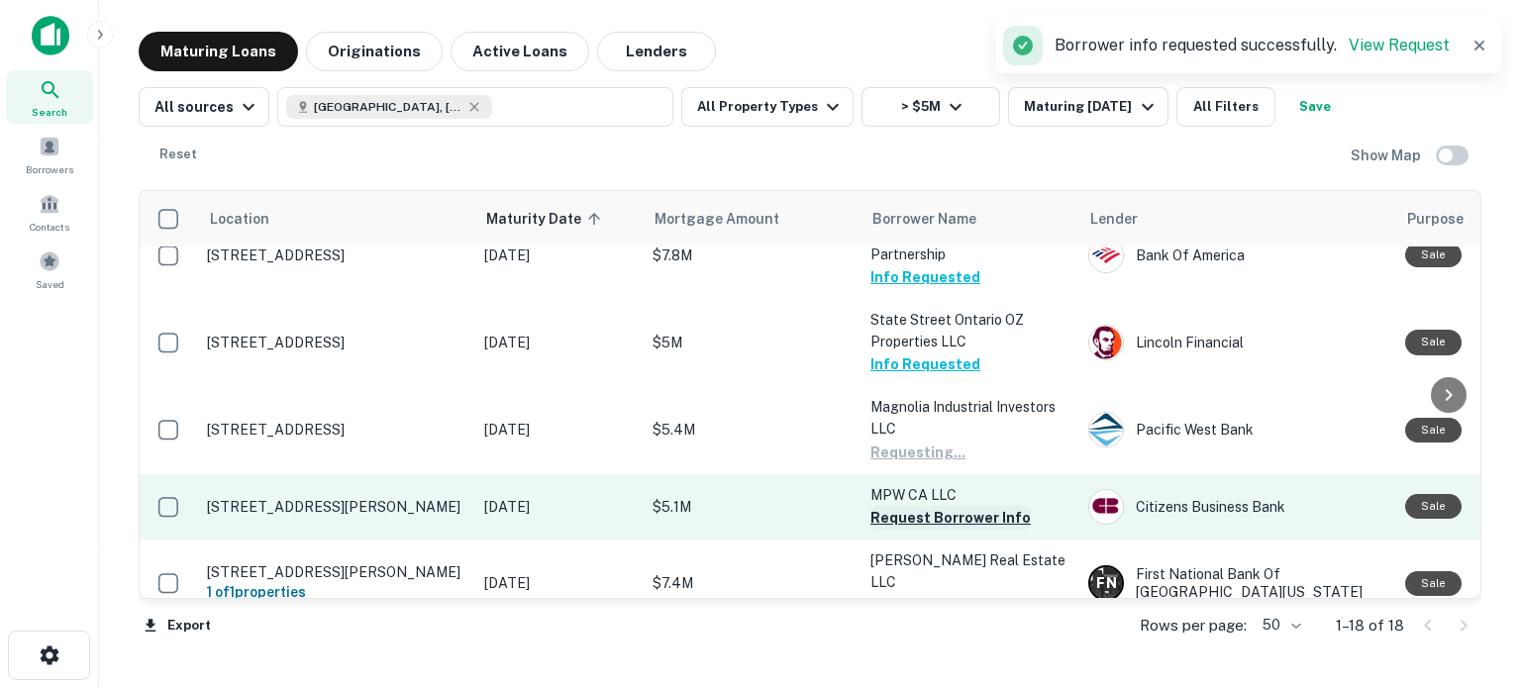
click at [930, 514] on button "Request Borrower Info" at bounding box center [951, 518] width 160 height 24
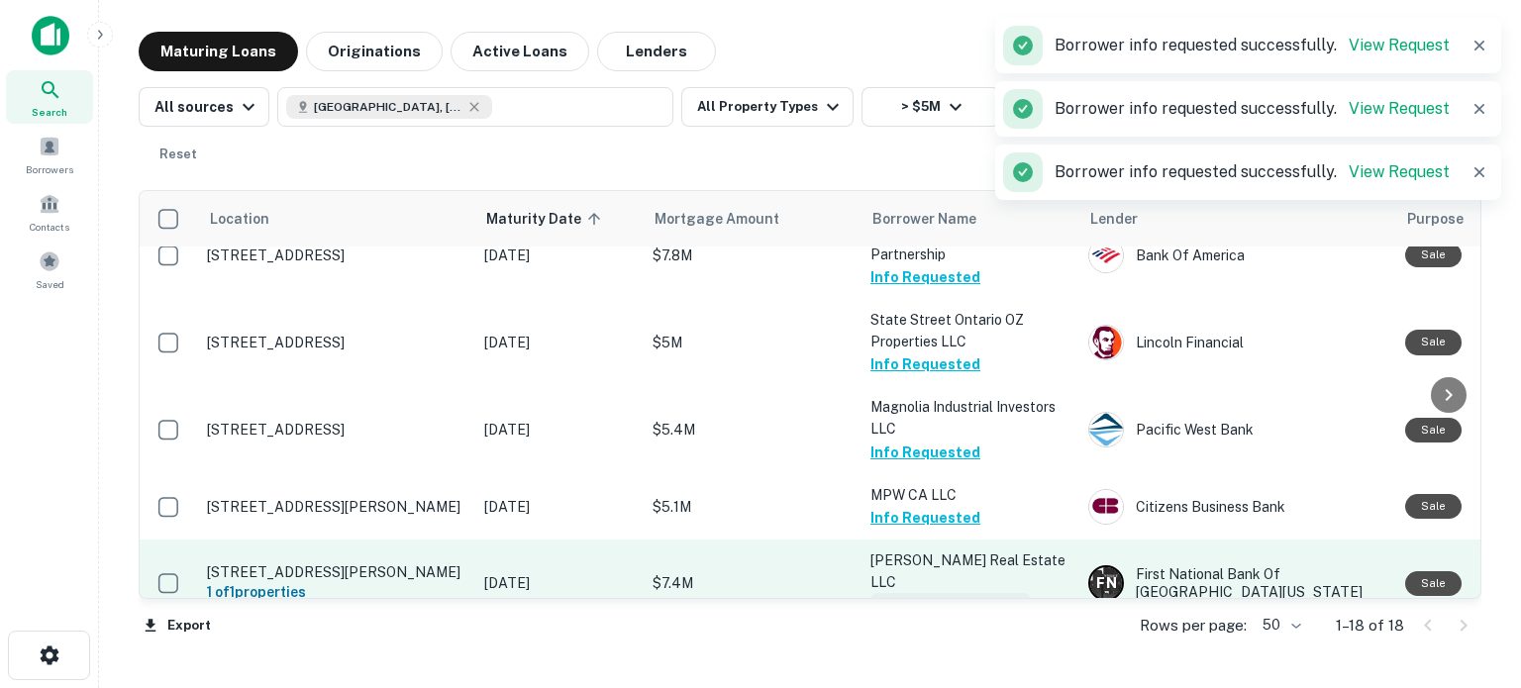
click at [923, 593] on button "Request Borrower Info" at bounding box center [951, 605] width 160 height 24
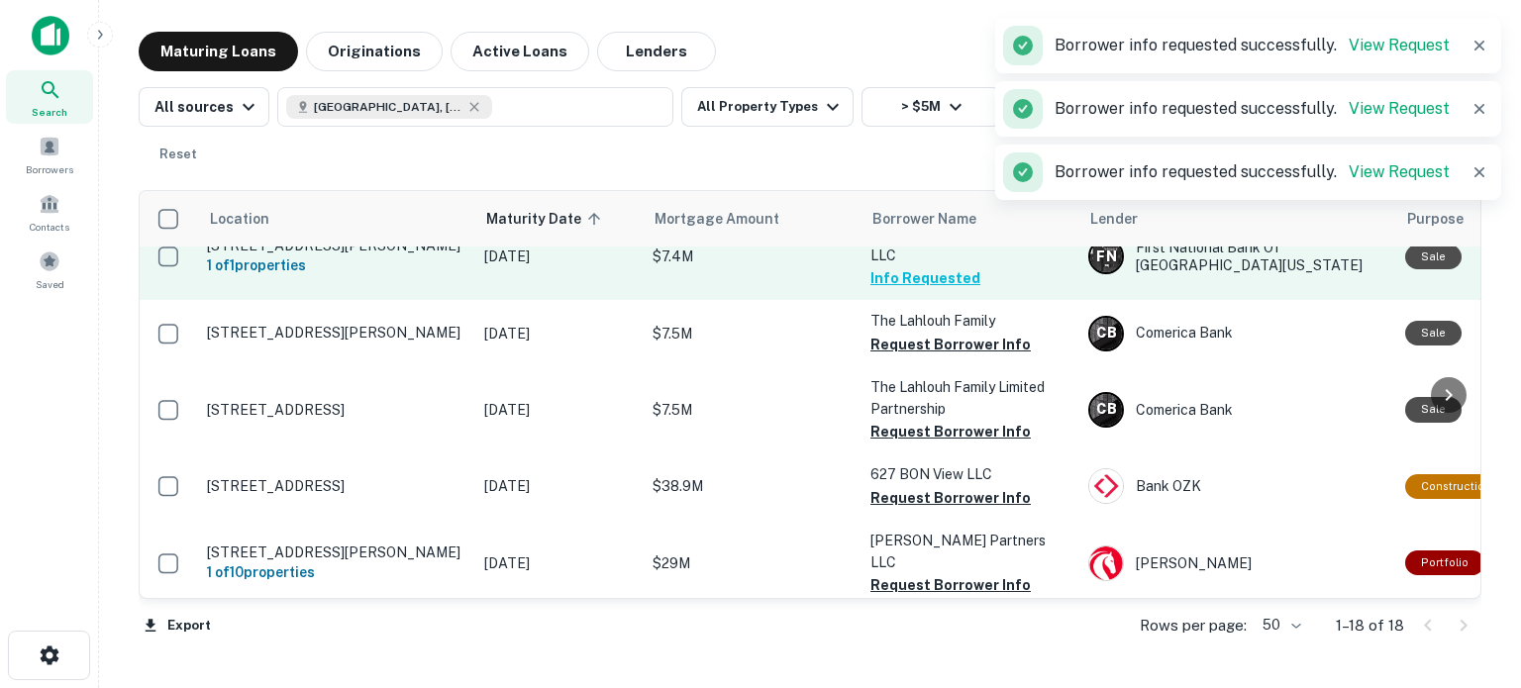
scroll to position [626, 0]
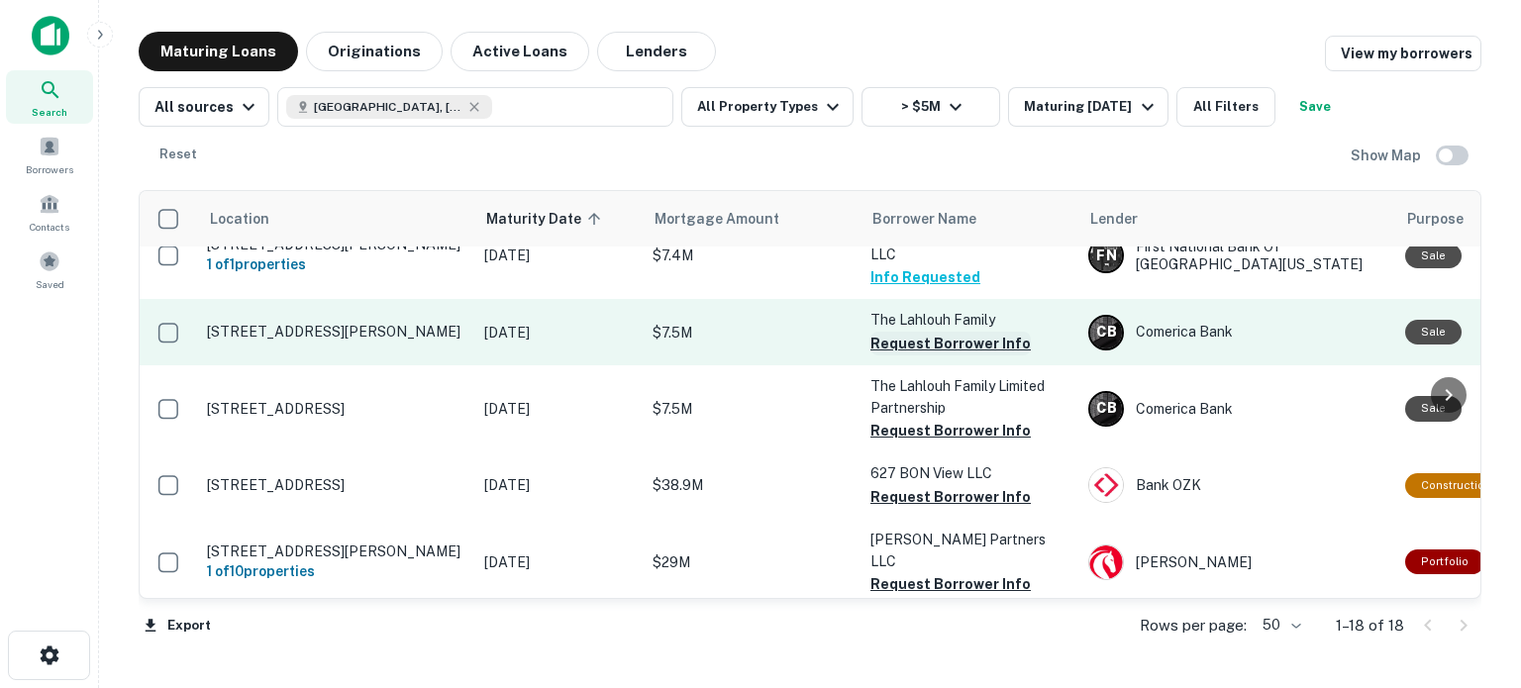
click at [950, 332] on button "Request Borrower Info" at bounding box center [951, 344] width 160 height 24
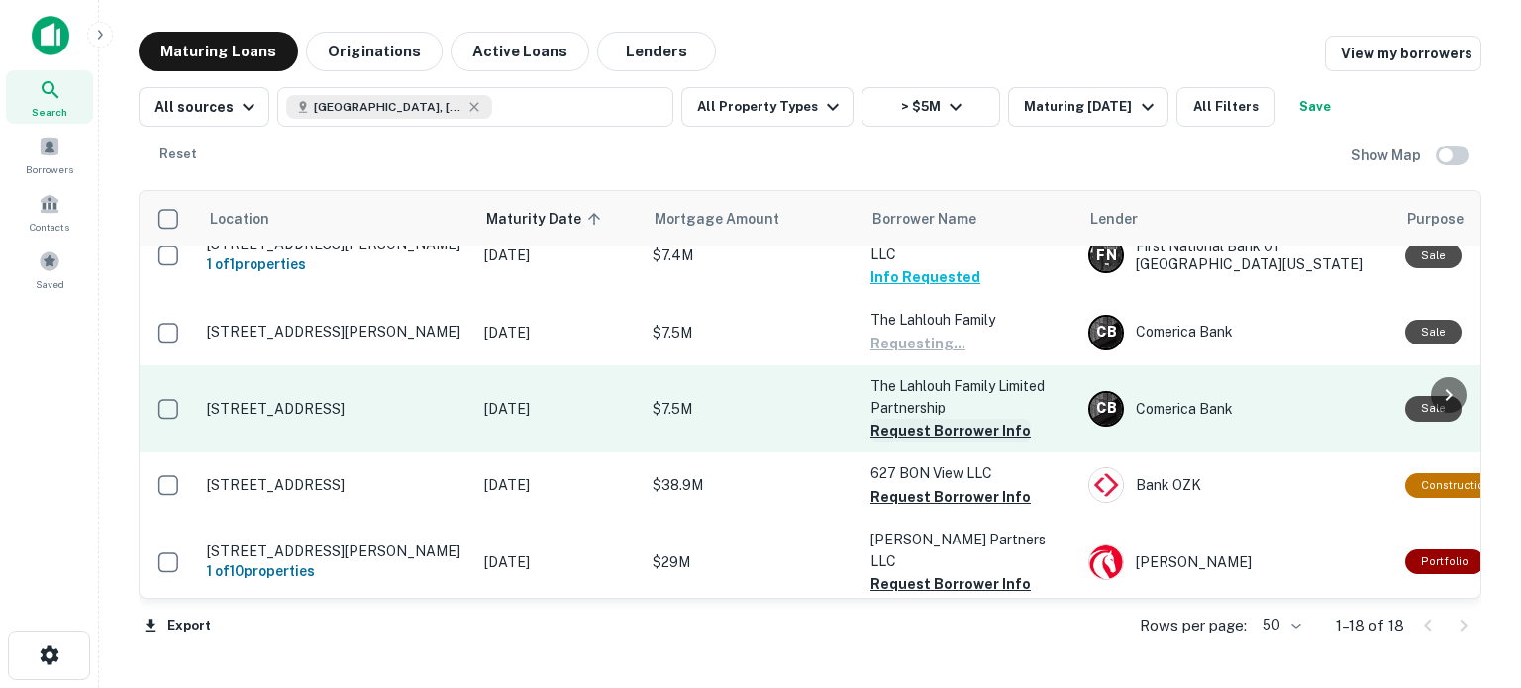
click at [920, 419] on button "Request Borrower Info" at bounding box center [951, 431] width 160 height 24
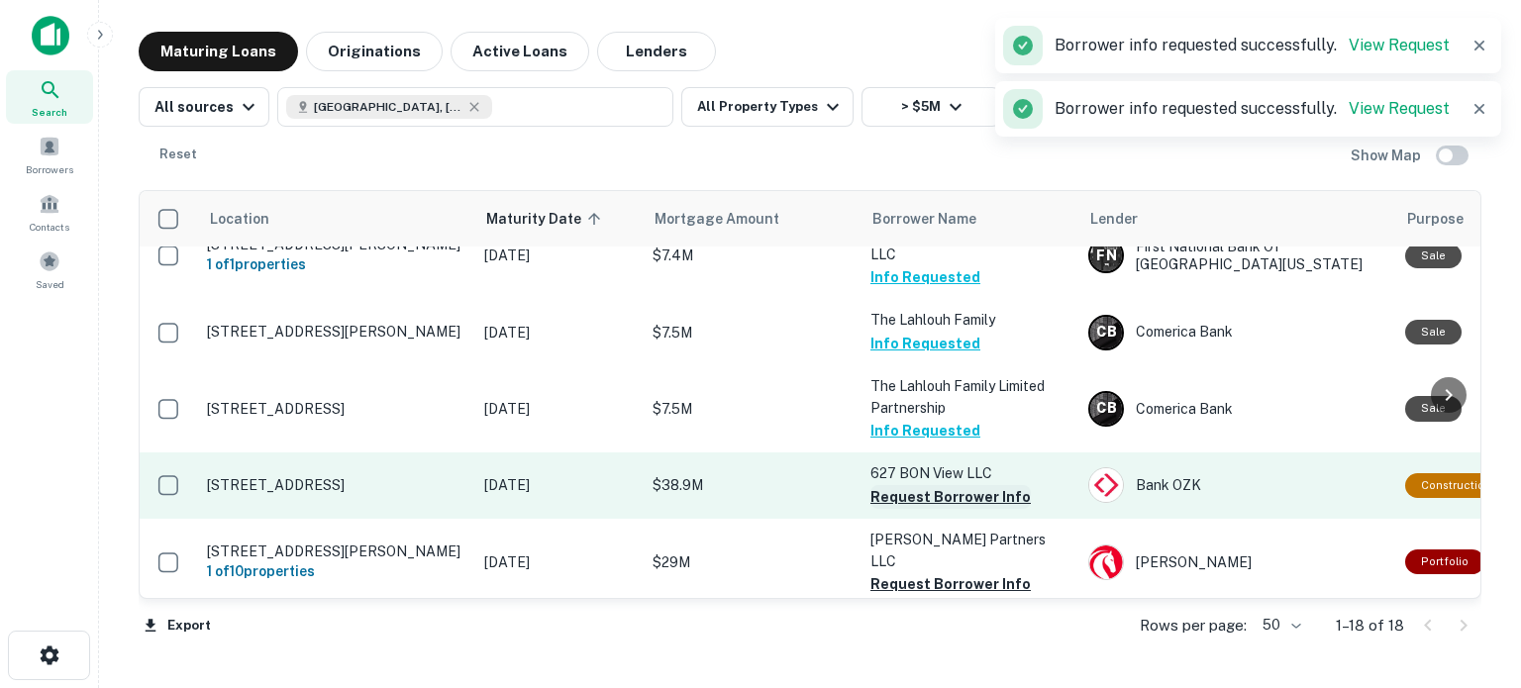
click at [914, 485] on button "Request Borrower Info" at bounding box center [951, 497] width 160 height 24
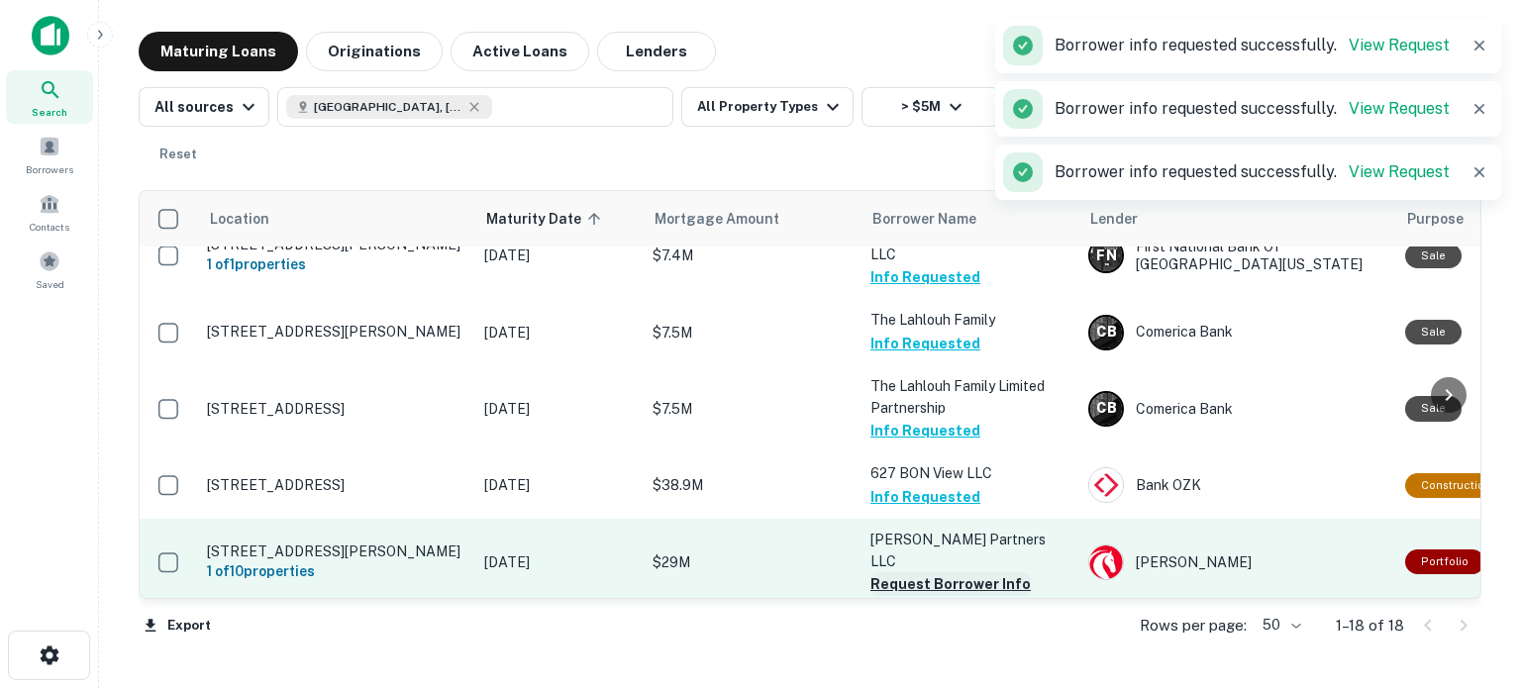
click at [913, 572] on button "Request Borrower Info" at bounding box center [951, 584] width 160 height 24
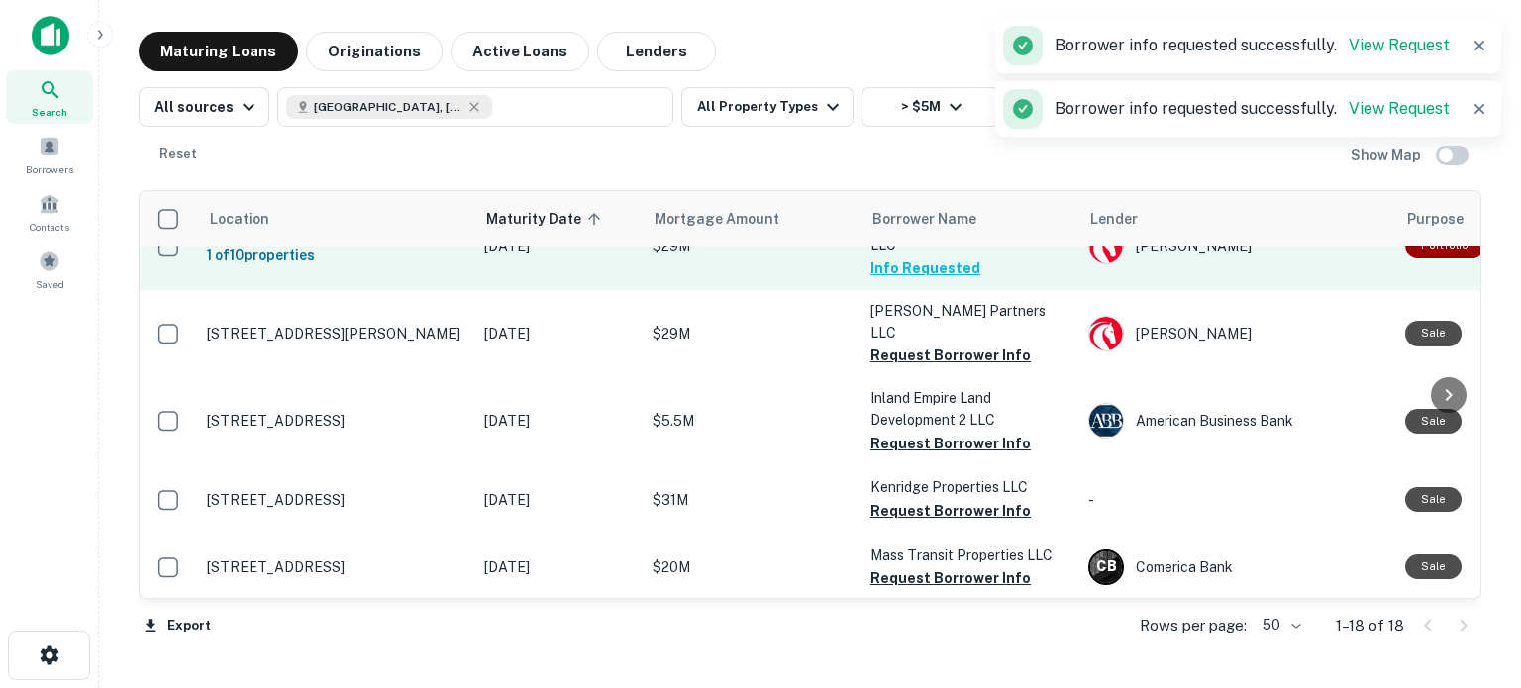
scroll to position [955, 0]
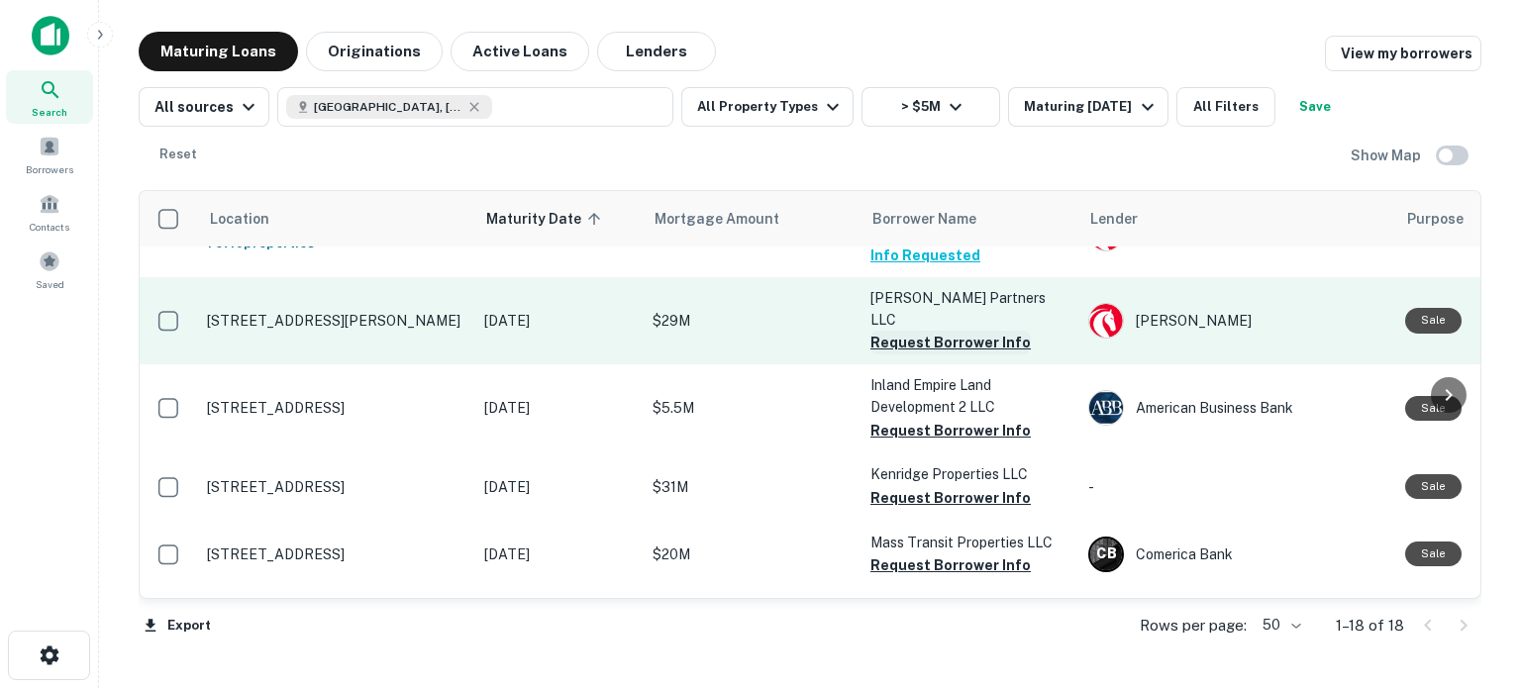
click at [956, 331] on button "Request Borrower Info" at bounding box center [951, 343] width 160 height 24
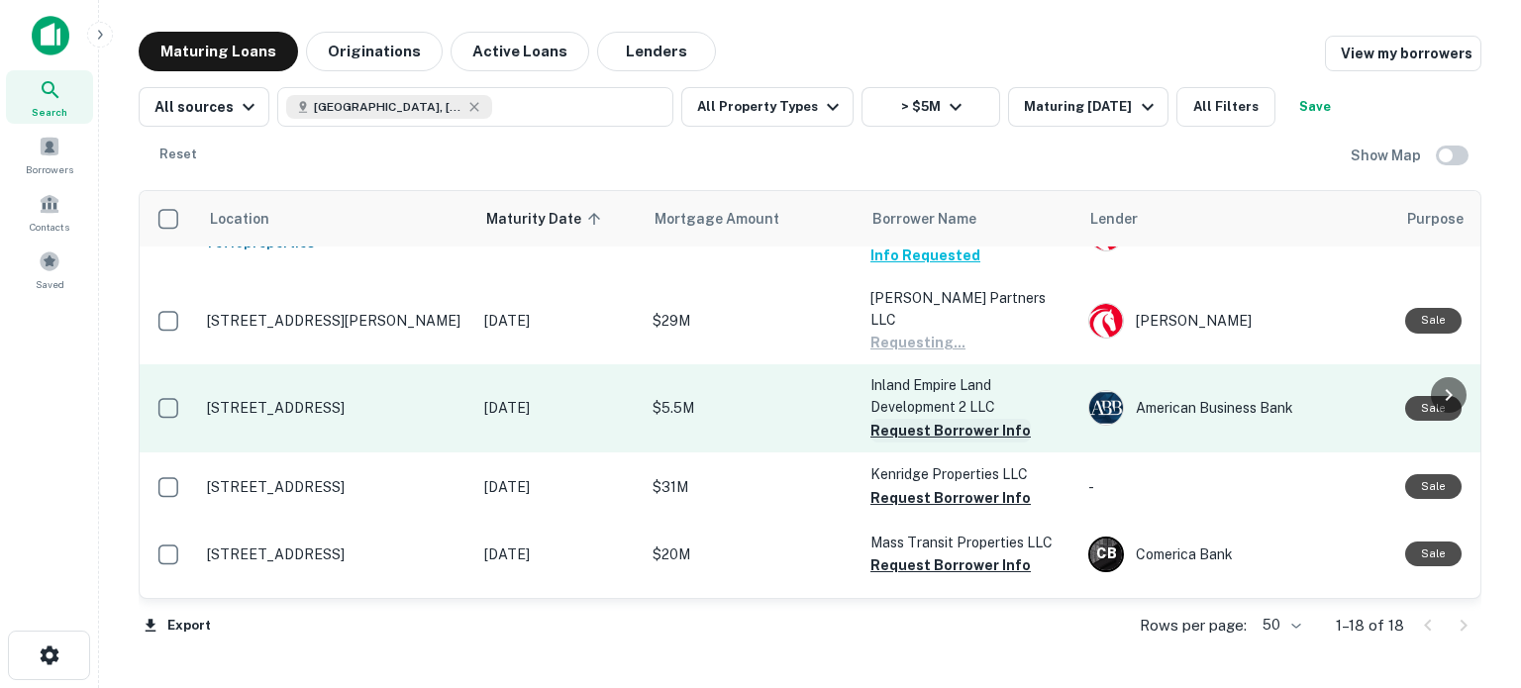
click at [919, 419] on button "Request Borrower Info" at bounding box center [951, 431] width 160 height 24
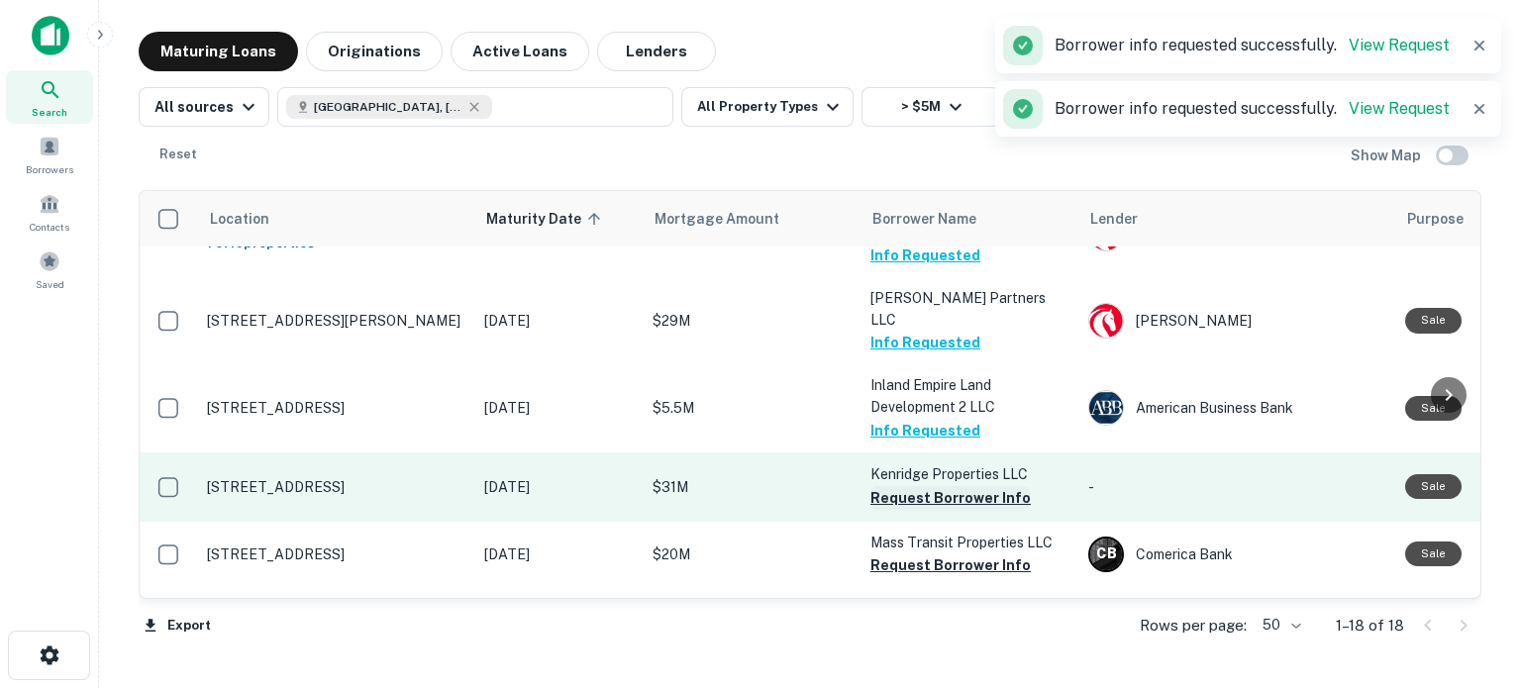
click at [908, 486] on button "Request Borrower Info" at bounding box center [951, 498] width 160 height 24
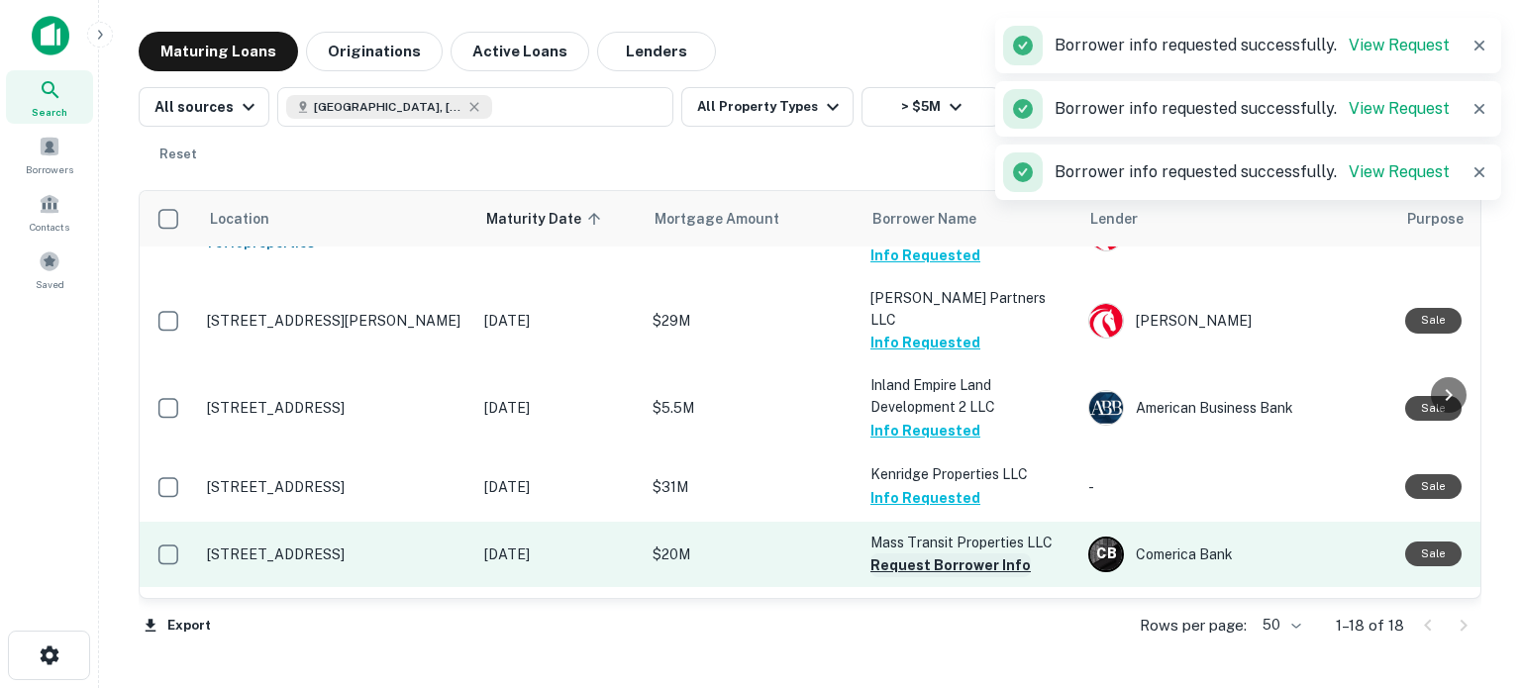
click at [910, 554] on button "Request Borrower Info" at bounding box center [951, 566] width 160 height 24
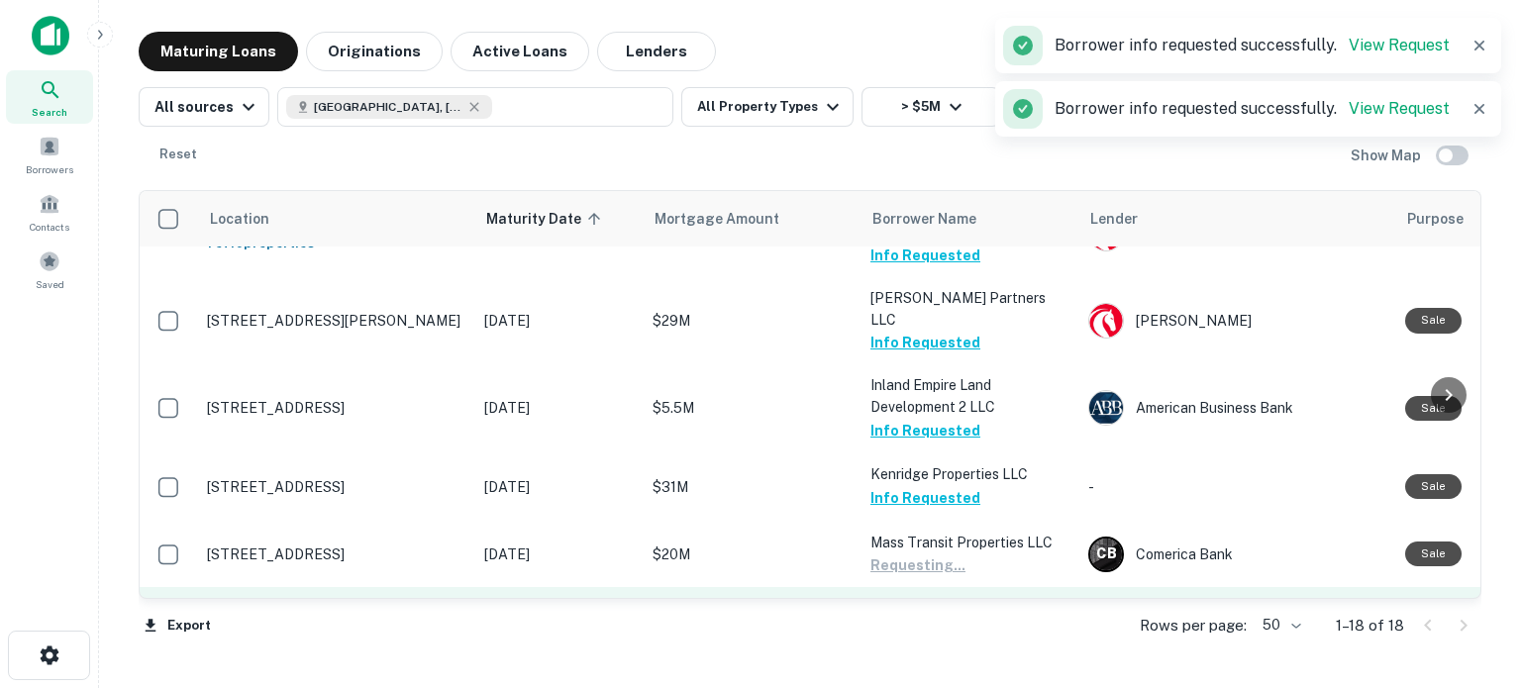
click at [905, 619] on button "Request Borrower Info" at bounding box center [951, 631] width 160 height 24
